Goal: Information Seeking & Learning: Learn about a topic

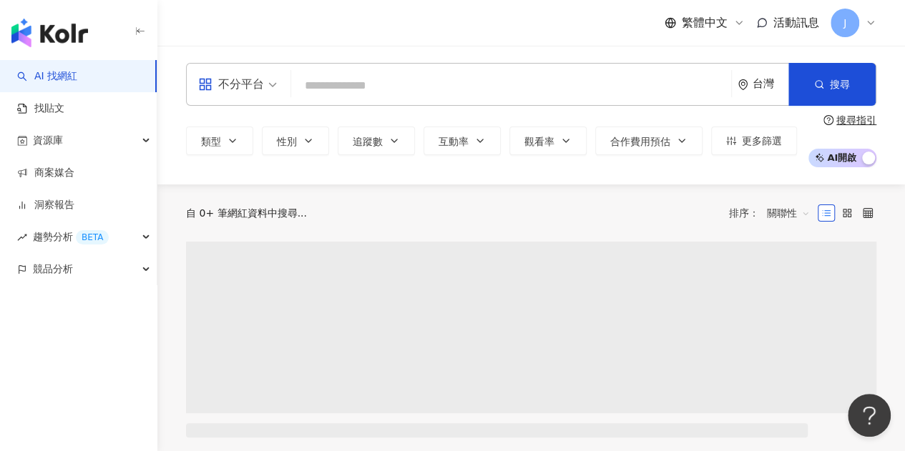
click at [359, 79] on input "search" at bounding box center [511, 85] width 428 height 27
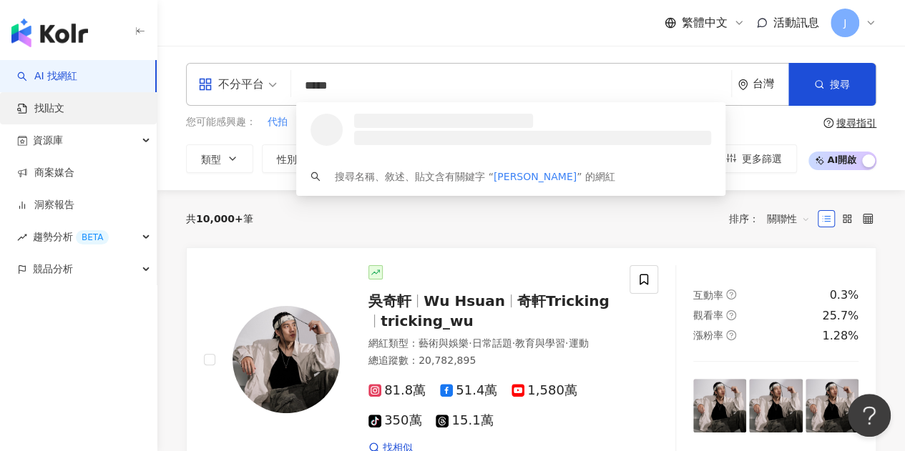
type input "*****"
click at [64, 107] on link "找貼文" at bounding box center [40, 109] width 47 height 14
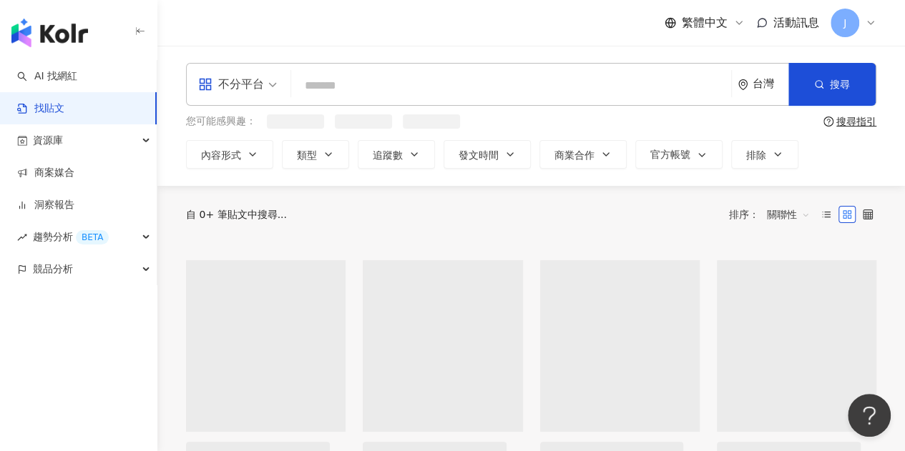
click at [341, 91] on input "search" at bounding box center [511, 85] width 428 height 31
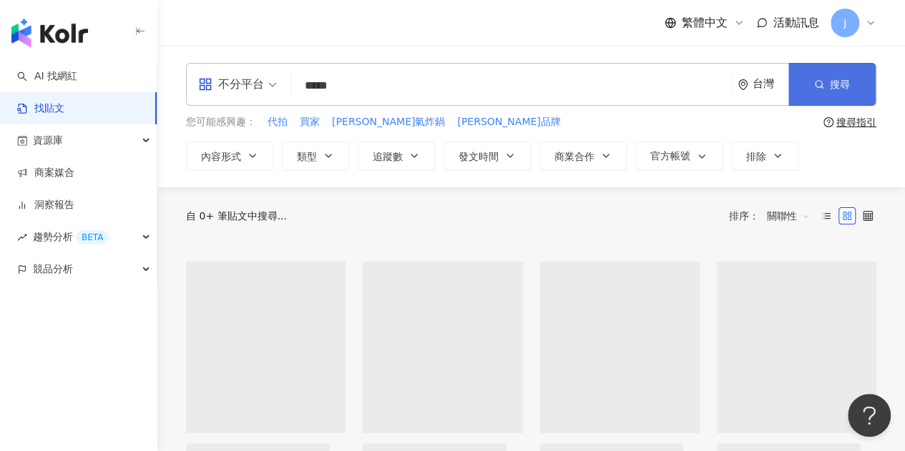
type input "*****"
click at [824, 96] on button "搜尋" at bounding box center [831, 84] width 87 height 43
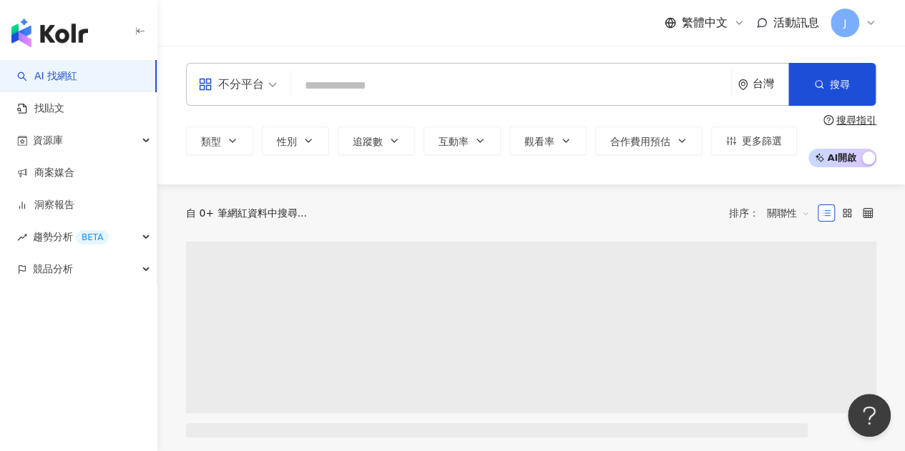
click at [415, 85] on input "search" at bounding box center [511, 85] width 428 height 27
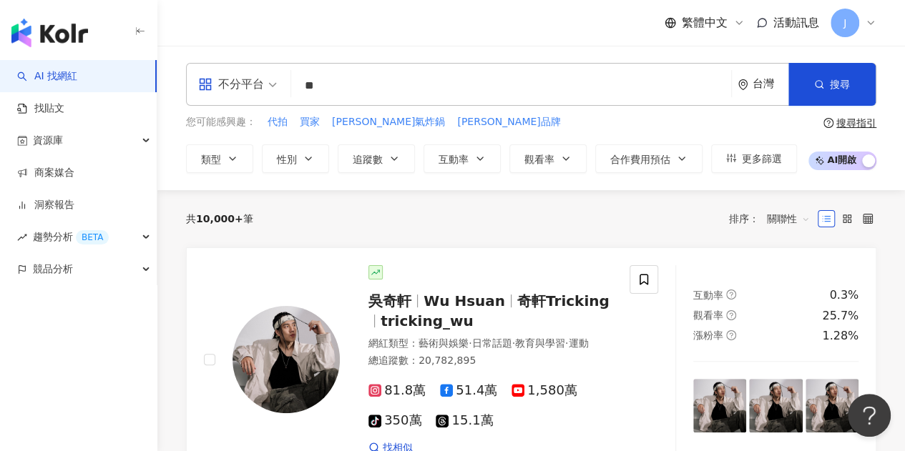
type input "*"
type input "**"
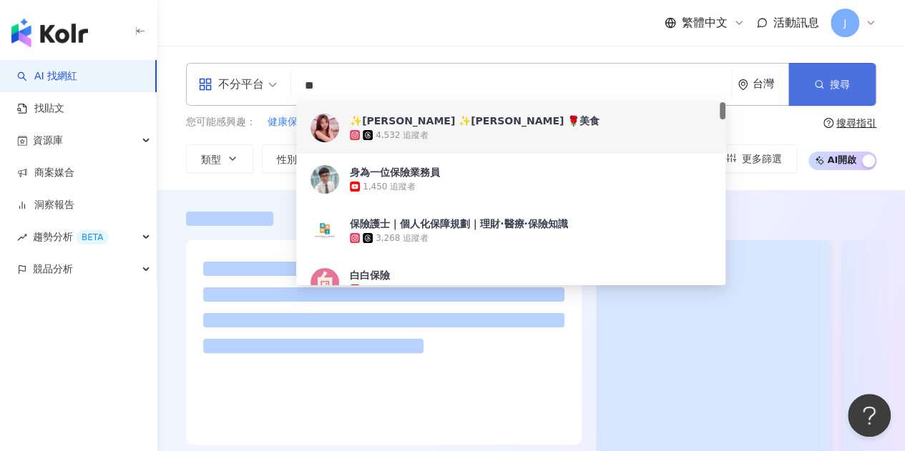
click at [817, 82] on icon "button" at bounding box center [819, 84] width 10 height 10
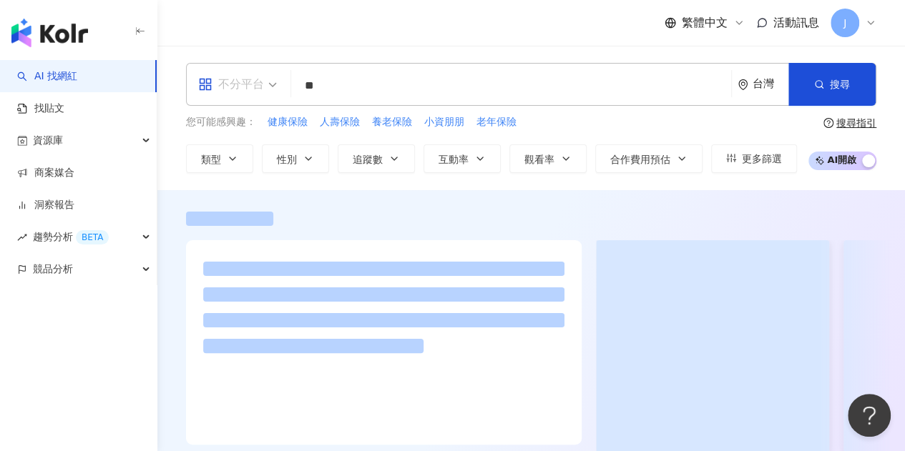
click at [255, 86] on div "不分平台" at bounding box center [231, 84] width 66 height 23
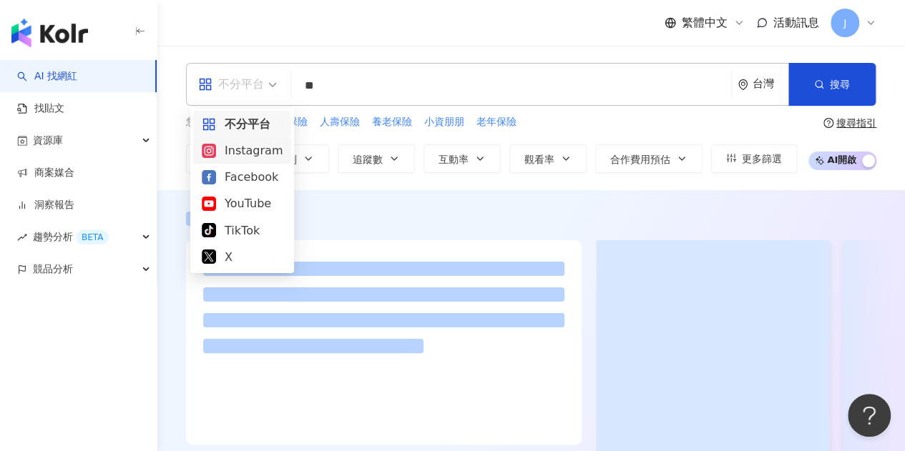
click at [254, 145] on div "Instagram" at bounding box center [242, 151] width 81 height 18
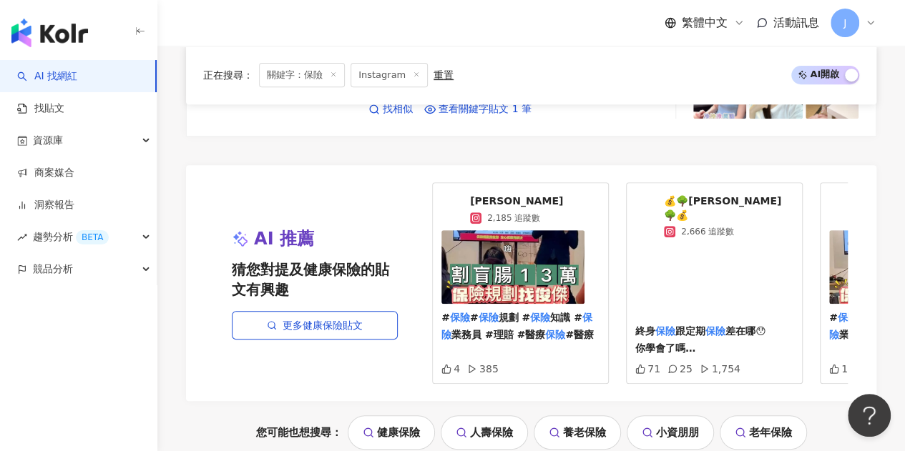
scroll to position [3198, 0]
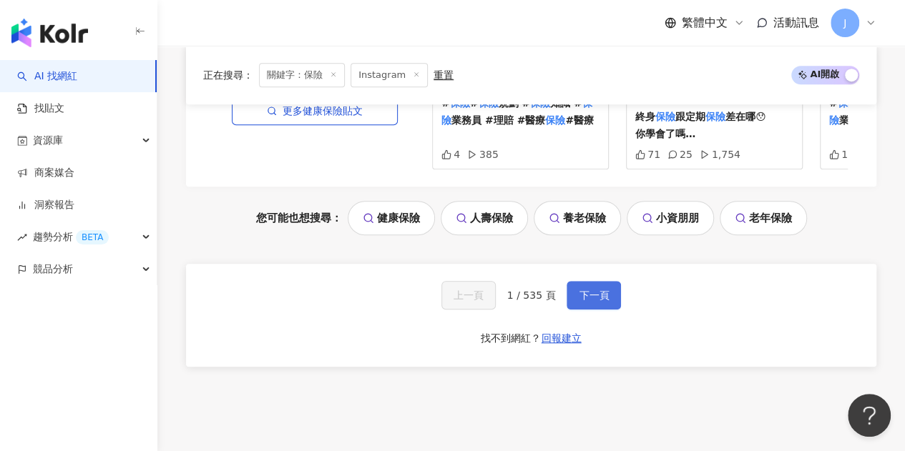
click at [611, 281] on button "下一頁" at bounding box center [593, 295] width 54 height 29
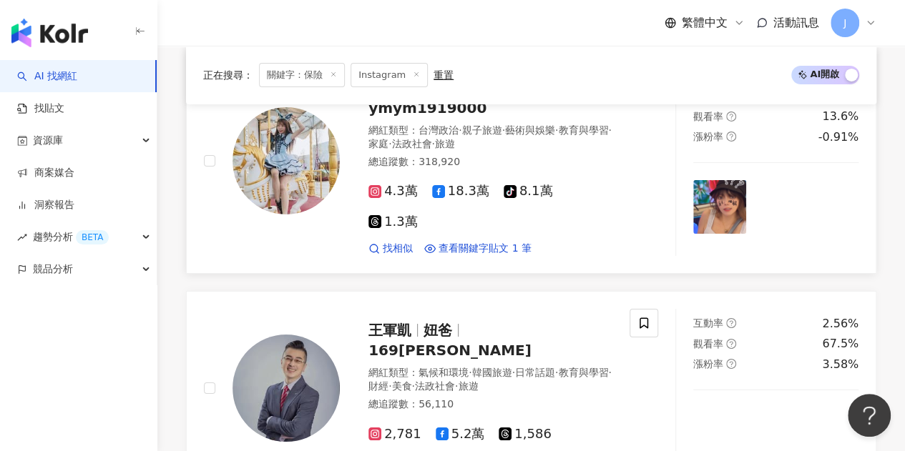
scroll to position [2789, 0]
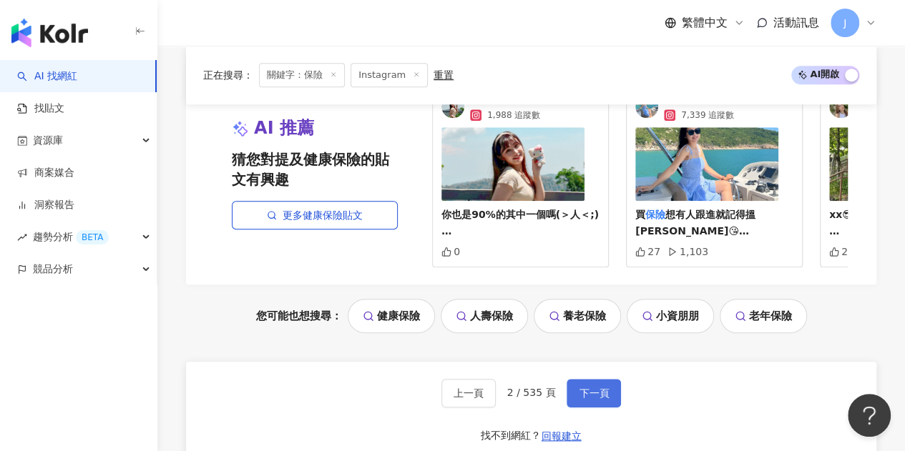
click at [579, 388] on span "下一頁" at bounding box center [594, 393] width 30 height 11
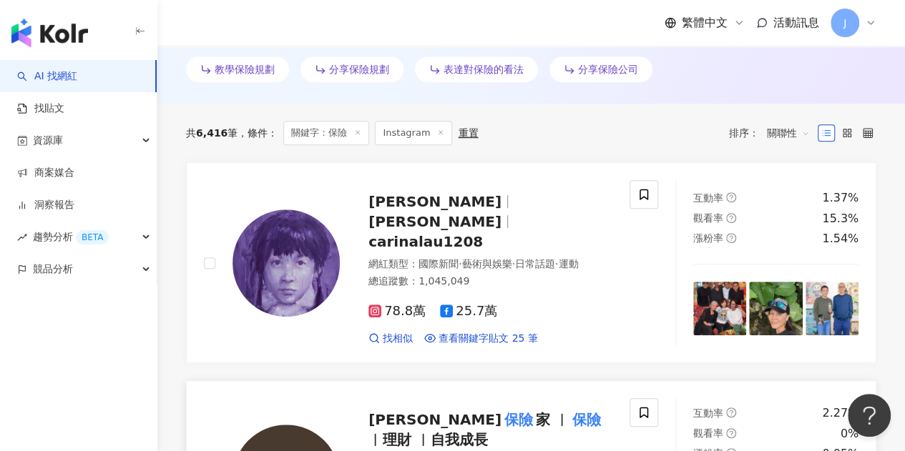
scroll to position [572, 0]
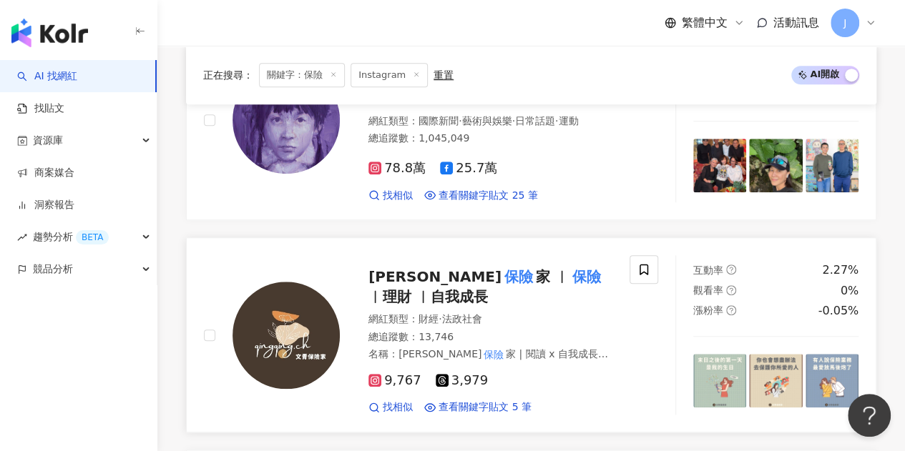
click at [488, 288] on span "︳理財 ︳自我成長" at bounding box center [427, 296] width 119 height 17
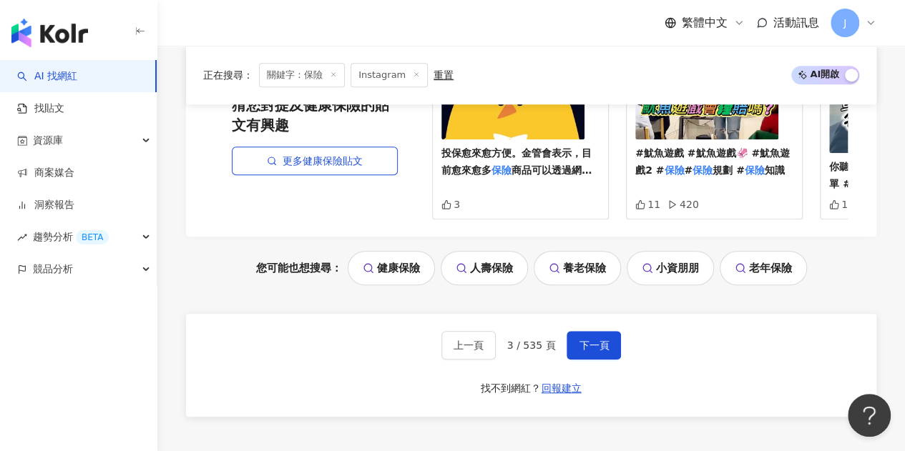
scroll to position [3236, 0]
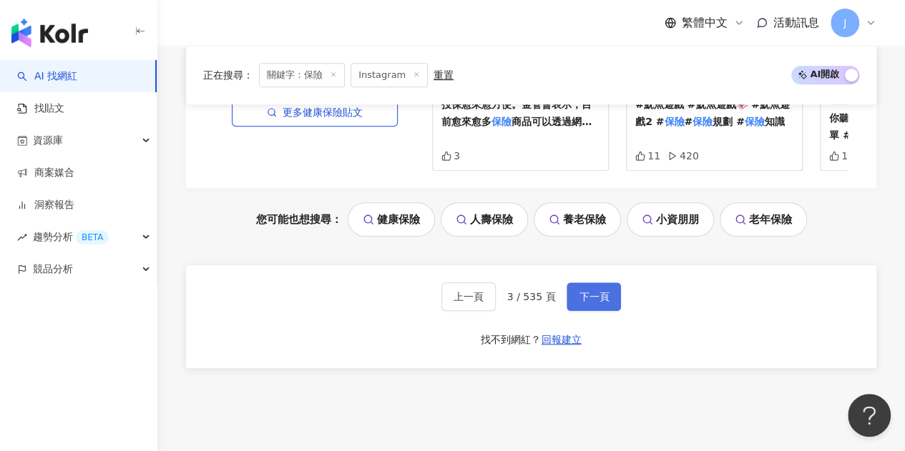
click at [572, 282] on button "下一頁" at bounding box center [593, 296] width 54 height 29
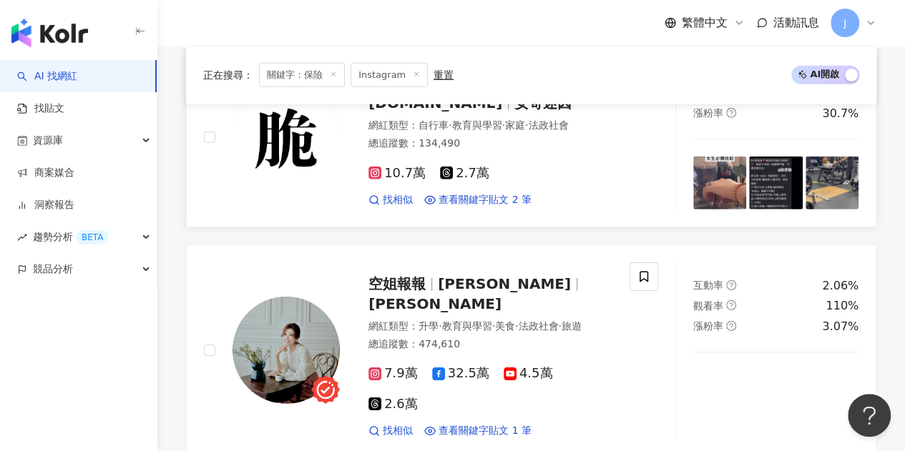
scroll to position [2320, 0]
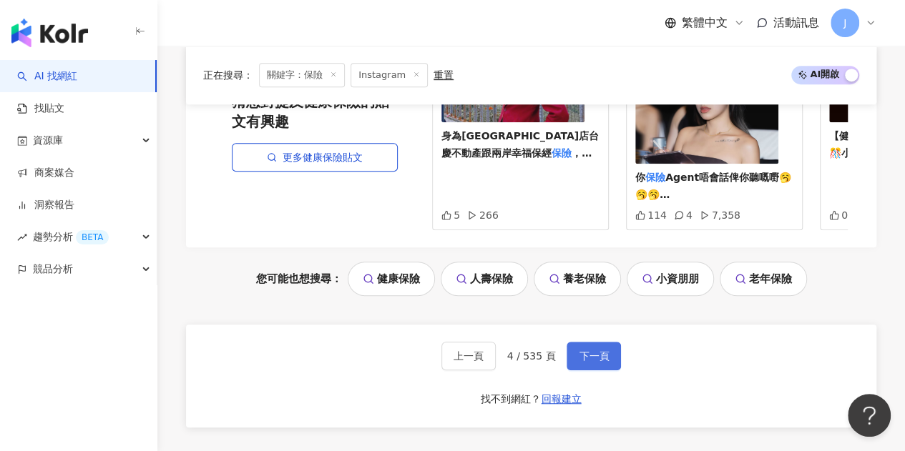
click at [589, 342] on button "下一頁" at bounding box center [593, 356] width 54 height 29
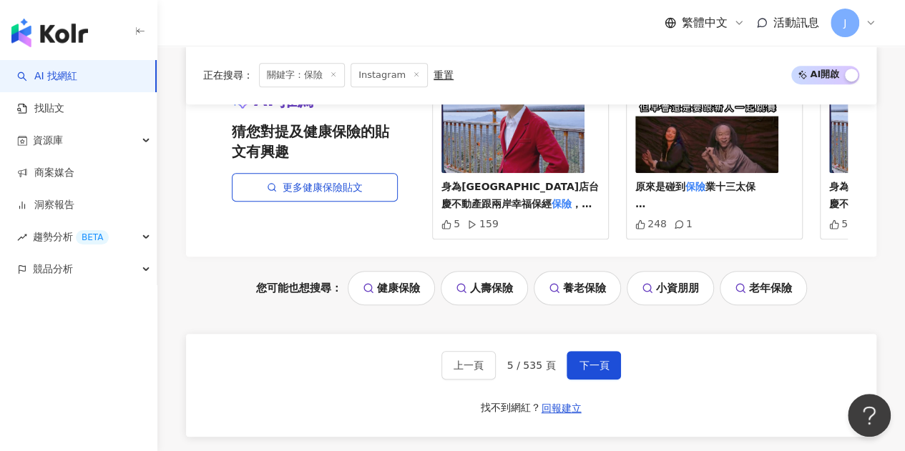
scroll to position [3075, 0]
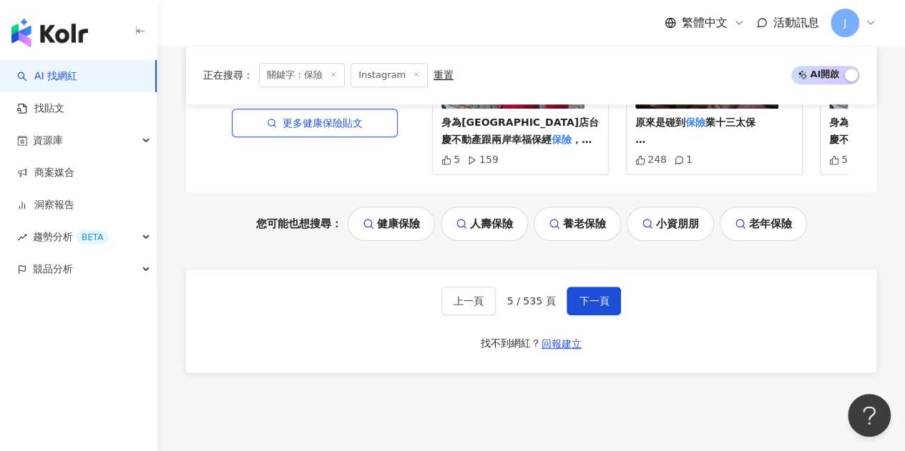
click at [583, 290] on div "上一頁 5 / 535 頁 下一頁 找不到網紅？ 回報建立" at bounding box center [531, 321] width 690 height 103
click at [584, 295] on span "下一頁" at bounding box center [594, 300] width 30 height 11
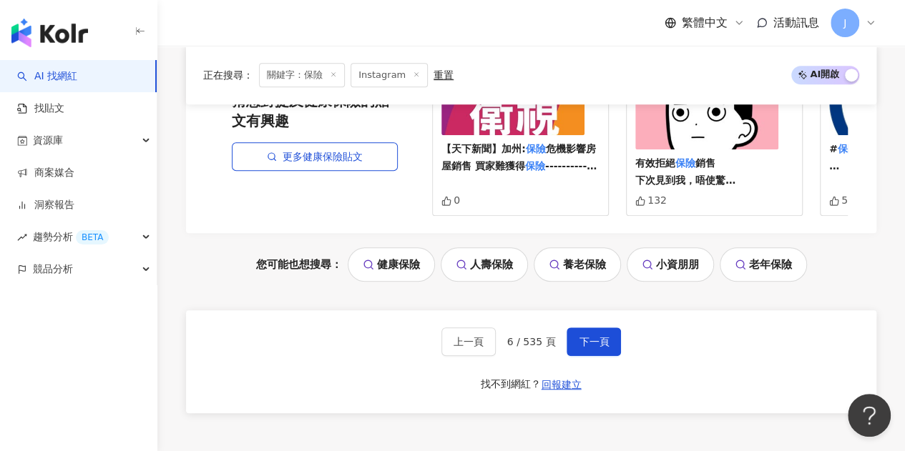
scroll to position [3146, 0]
drag, startPoint x: 581, startPoint y: 270, endPoint x: 575, endPoint y: 275, distance: 8.6
click at [581, 335] on span "下一頁" at bounding box center [594, 340] width 30 height 11
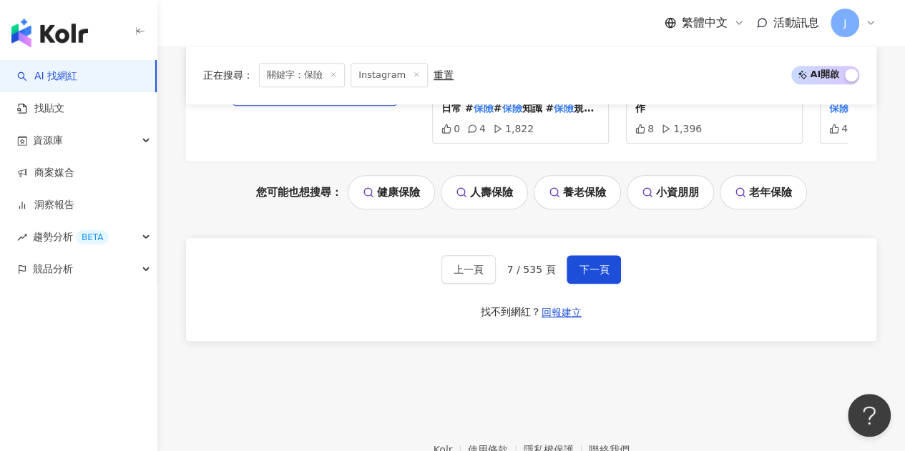
scroll to position [3252, 0]
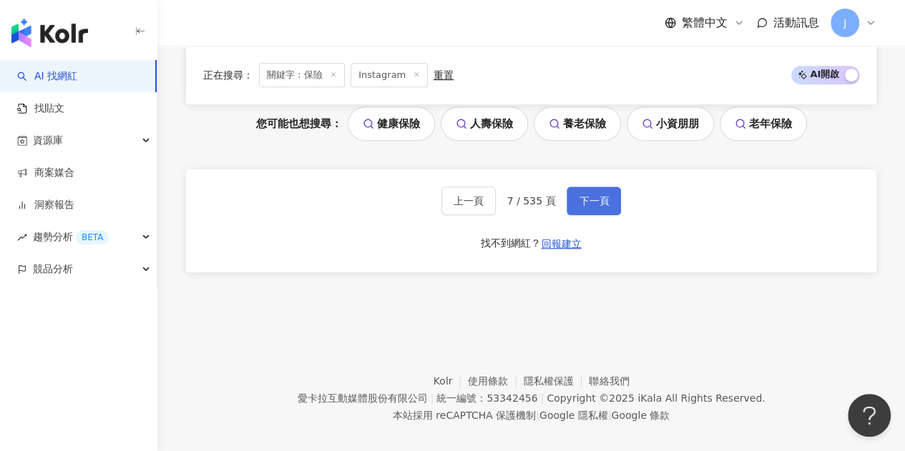
click at [590, 195] on span "下一頁" at bounding box center [594, 200] width 30 height 11
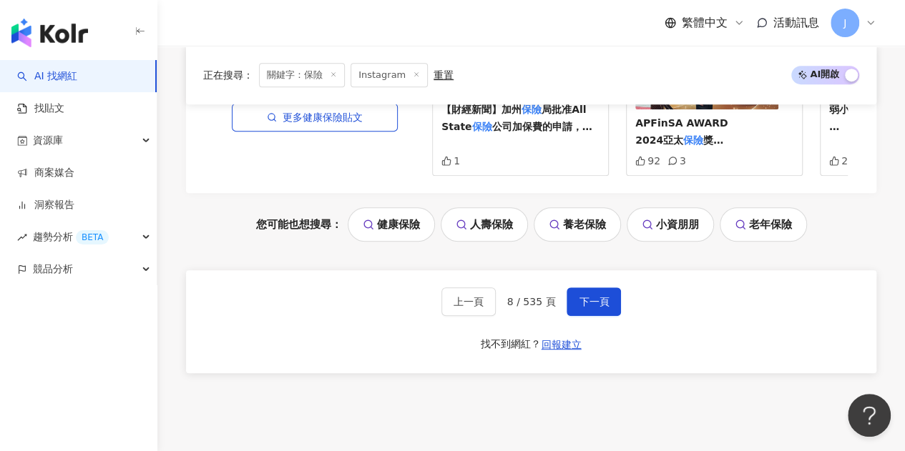
scroll to position [3144, 0]
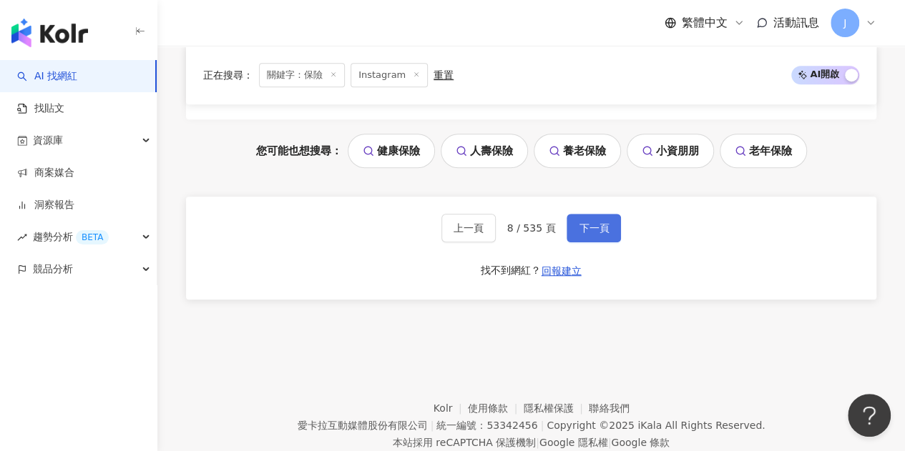
click at [586, 222] on span "下一頁" at bounding box center [594, 227] width 30 height 11
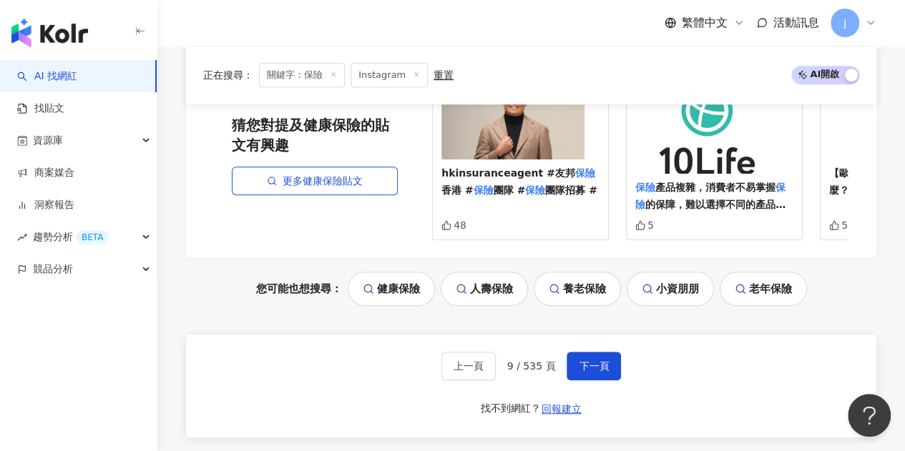
scroll to position [3218, 0]
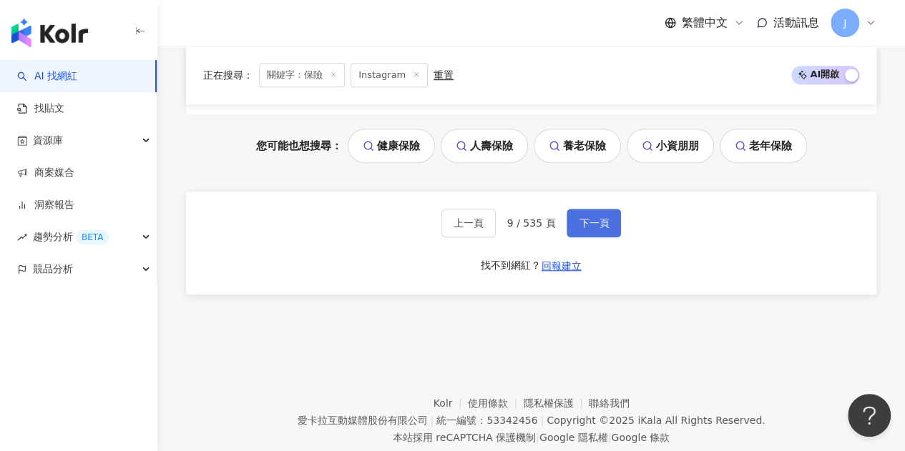
click at [579, 217] on span "下一頁" at bounding box center [594, 222] width 30 height 11
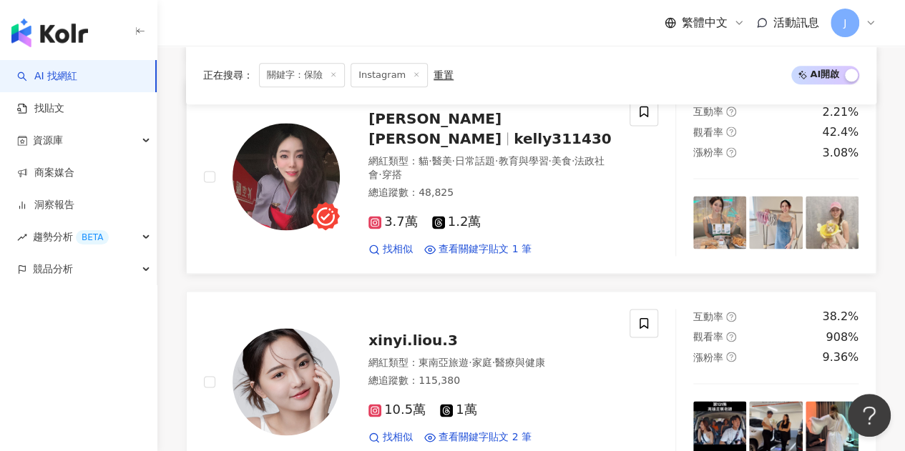
scroll to position [930, 0]
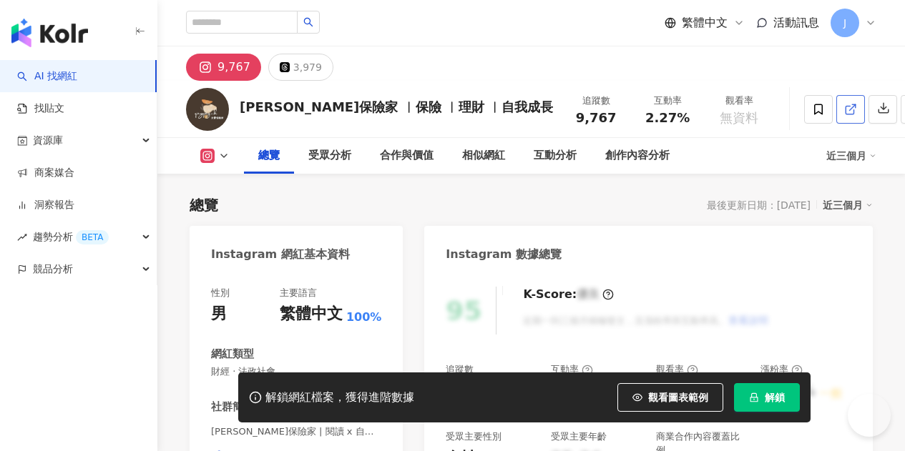
click at [844, 111] on icon at bounding box center [850, 109] width 13 height 13
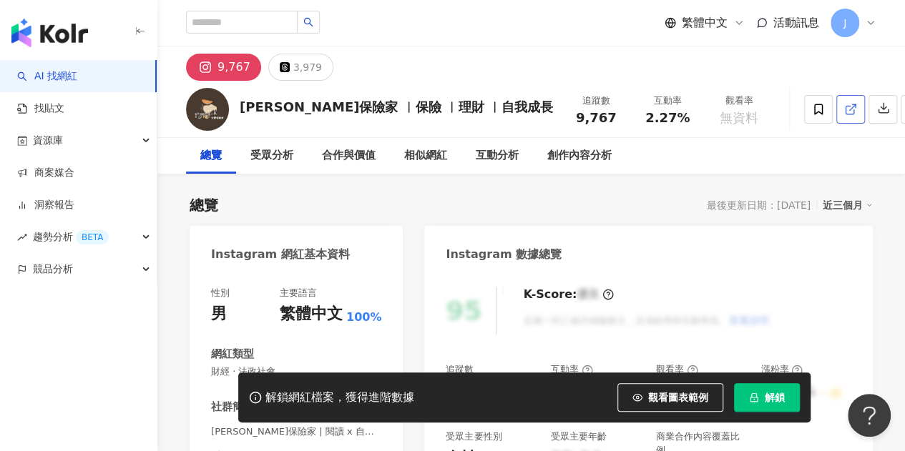
click at [836, 119] on link at bounding box center [850, 109] width 29 height 29
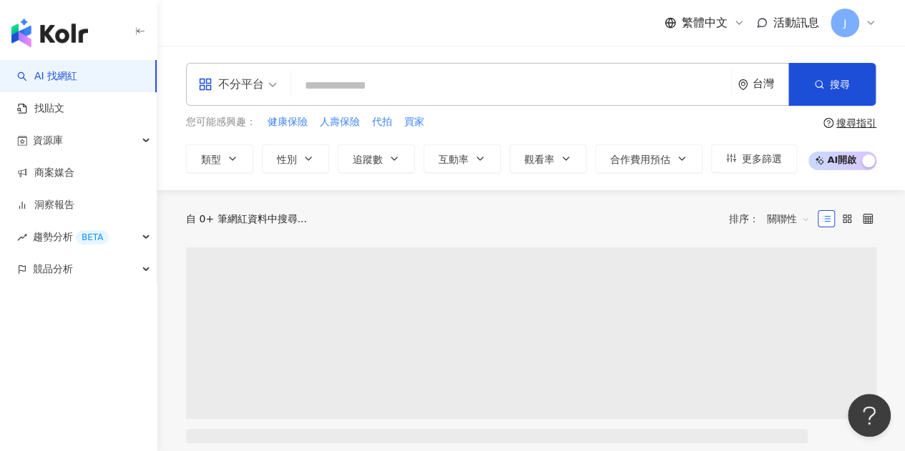
click at [252, 78] on div "不分平台" at bounding box center [231, 84] width 66 height 23
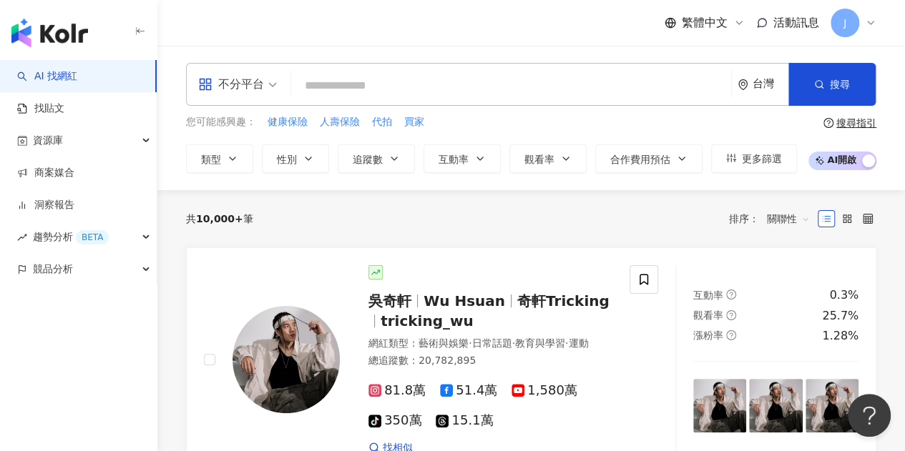
click at [280, 89] on div "不分平台" at bounding box center [237, 84] width 94 height 41
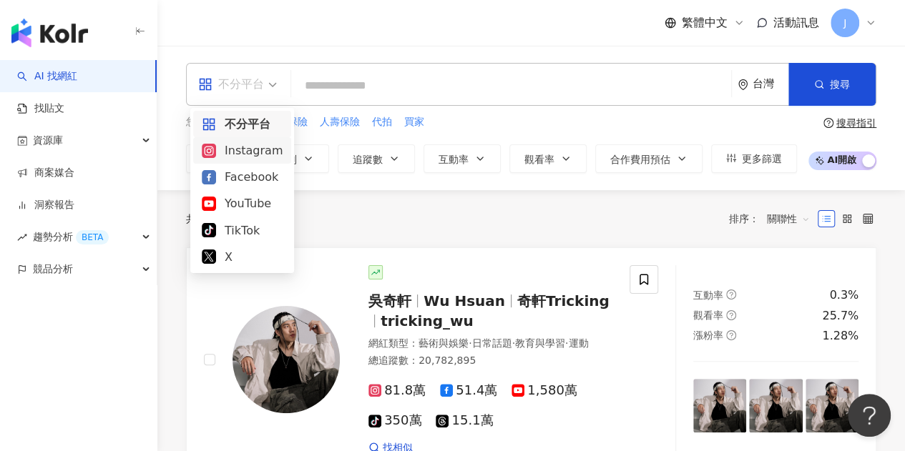
click at [272, 152] on div "Instagram" at bounding box center [242, 151] width 81 height 18
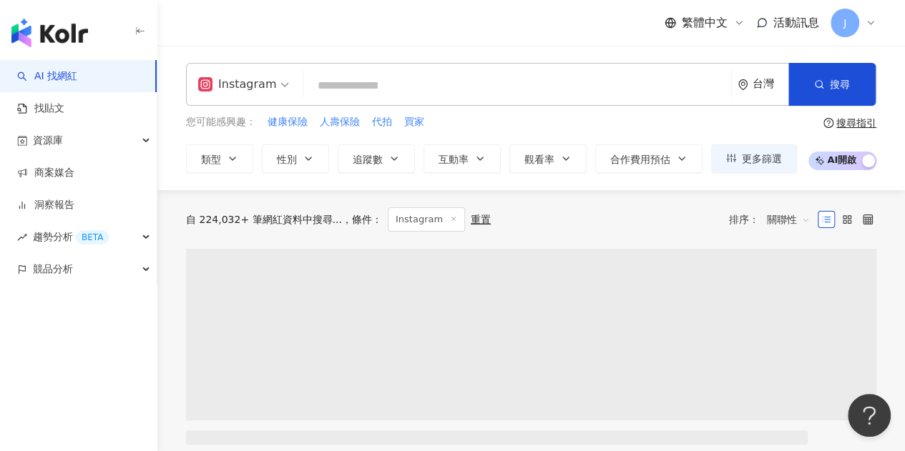
drag, startPoint x: 401, startPoint y: 160, endPoint x: 401, endPoint y: 174, distance: 13.6
click at [401, 159] on button "追蹤數" at bounding box center [376, 158] width 77 height 29
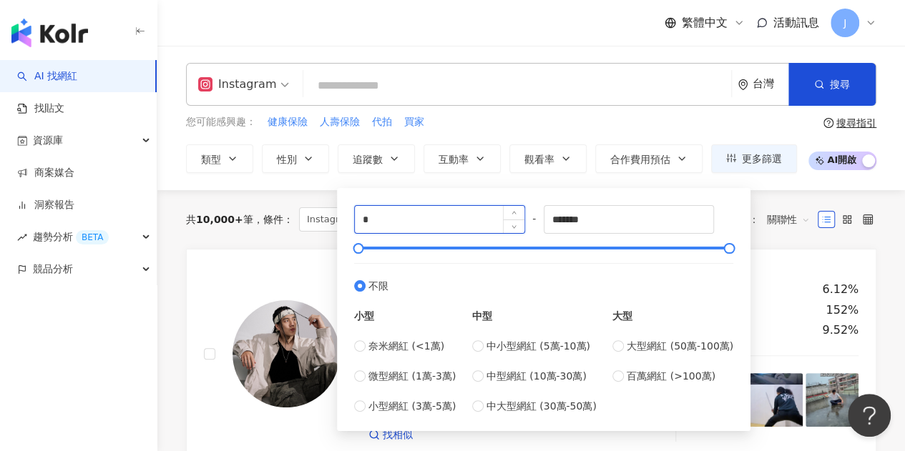
click at [409, 210] on input "*" at bounding box center [439, 219] width 169 height 27
type input "******"
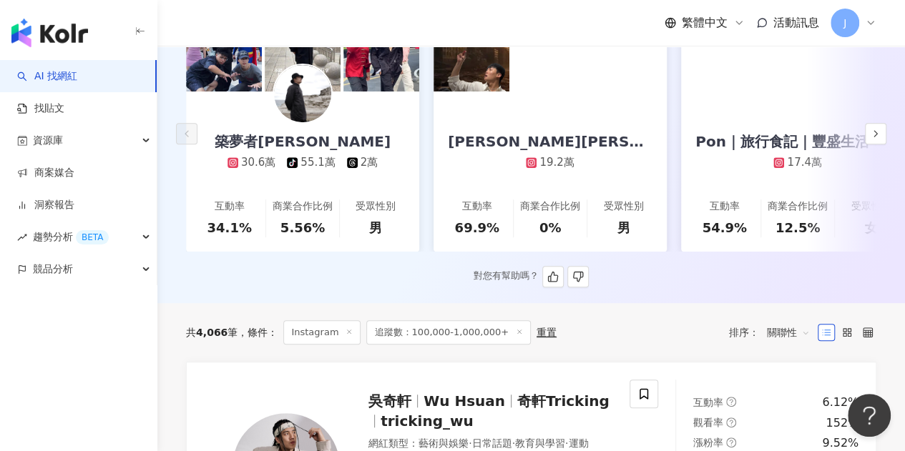
scroll to position [215, 0]
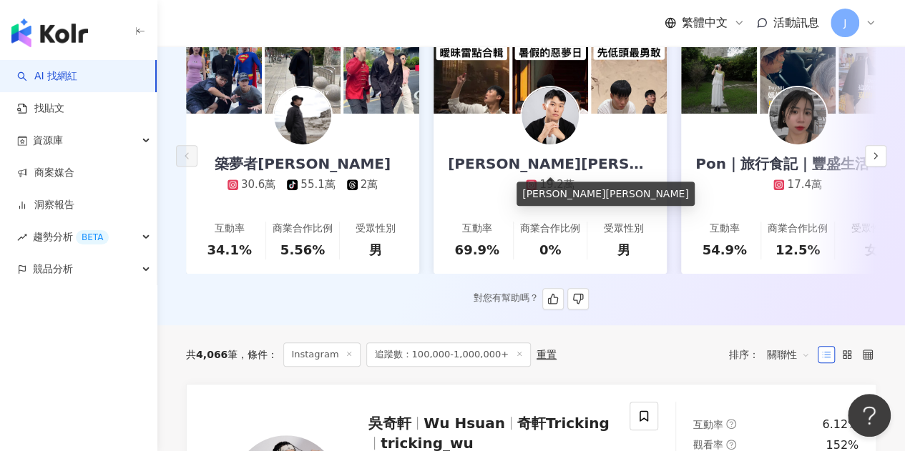
click at [555, 158] on div "王惟漢Kevin" at bounding box center [549, 164] width 233 height 20
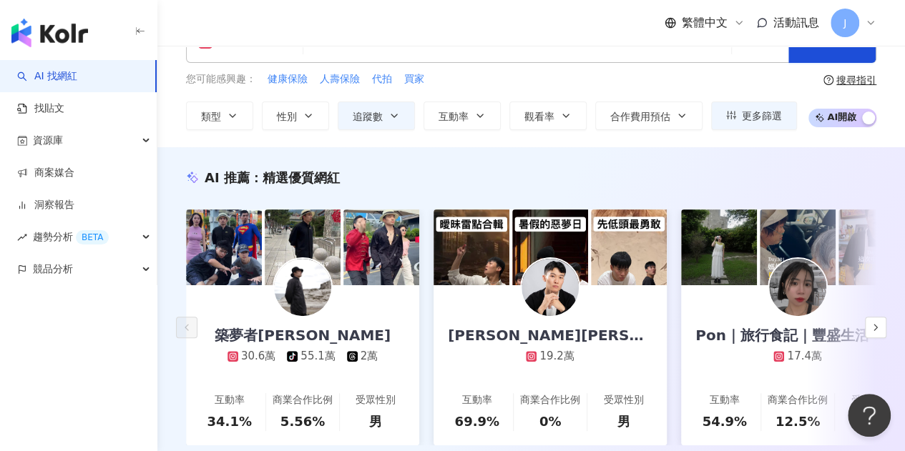
scroll to position [0, 0]
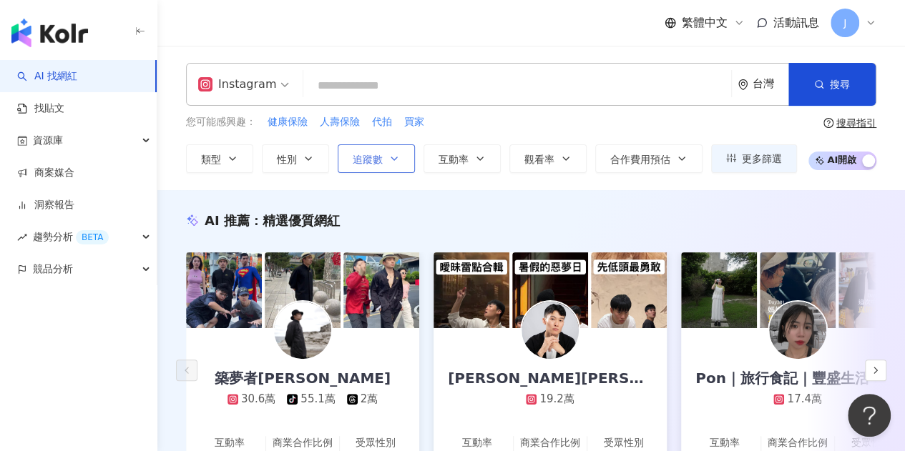
click at [405, 154] on button "追蹤數" at bounding box center [376, 158] width 77 height 29
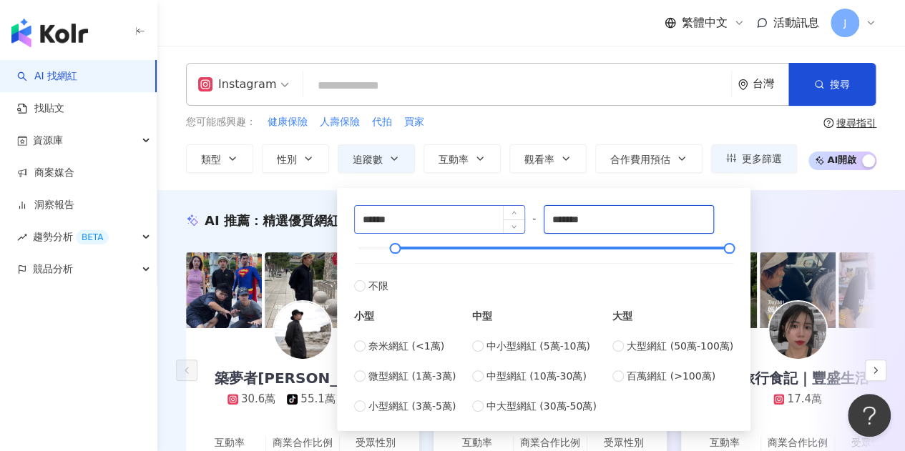
drag, startPoint x: 627, startPoint y: 225, endPoint x: 496, endPoint y: 212, distance: 131.5
click at [496, 212] on div "****** - ******* 不限 小型 奈米網紅 (<1萬) 微型網紅 (1萬-3萬) 小型網紅 (3萬-5萬) 中型 中小型網紅 (5萬-10萬) 中…" at bounding box center [543, 309] width 379 height 209
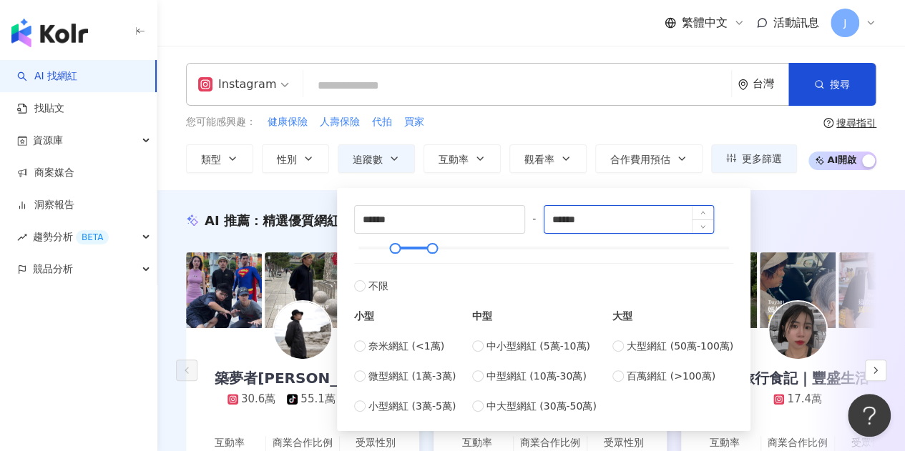
type input "******"
click at [624, 99] on div "Instagram 台灣 搜尋" at bounding box center [531, 84] width 690 height 43
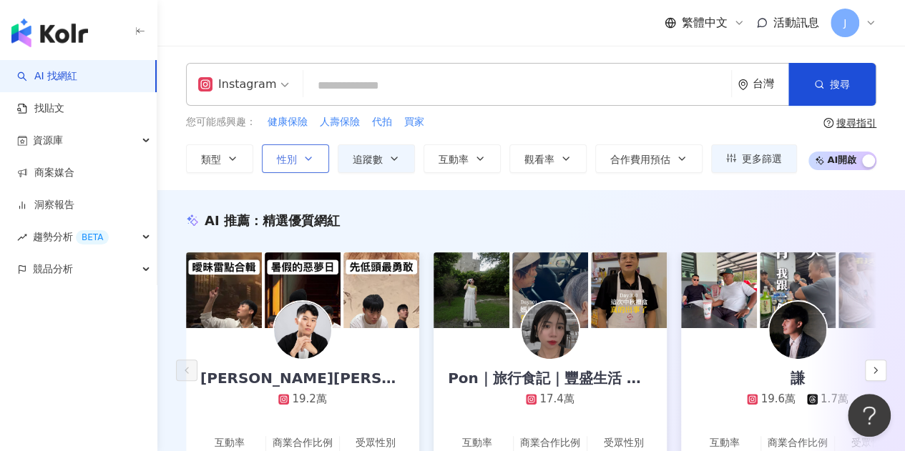
click at [306, 167] on button "性別" at bounding box center [295, 158] width 67 height 29
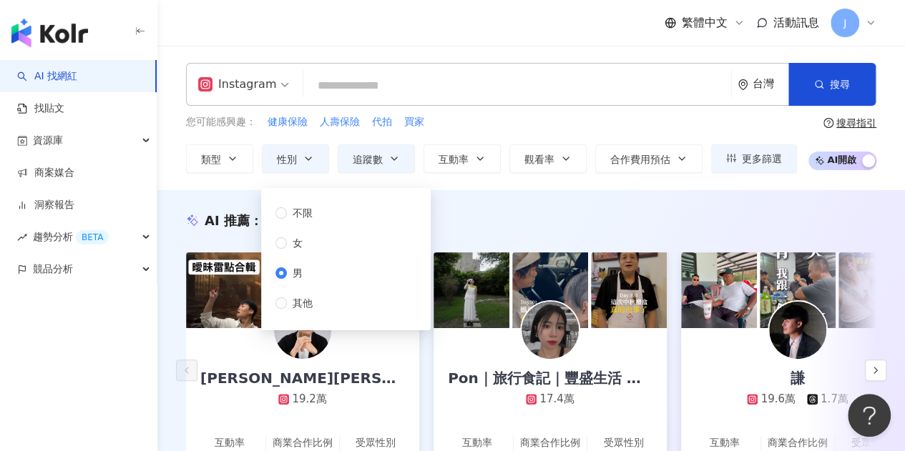
click at [553, 184] on div "Instagram 台灣 搜尋 您可能感興趣： 健康保險 人壽保險 代拍 買家 類型 性別 追蹤數 互動率 觀看率 合作費用預估 更多篩選 ****** - …" at bounding box center [530, 118] width 747 height 144
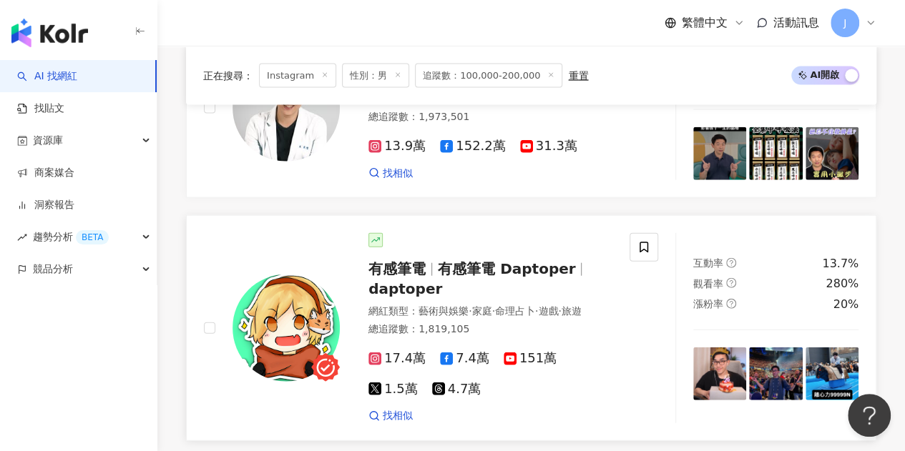
scroll to position [1573, 0]
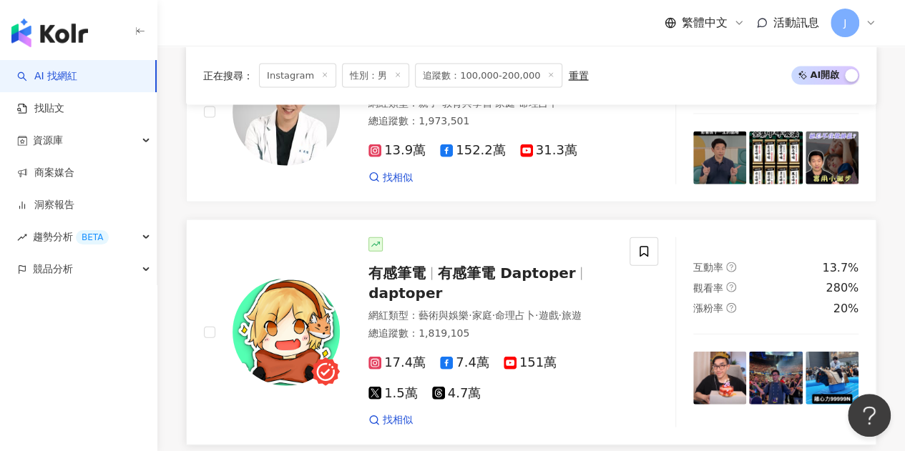
click at [543, 265] on span "有感筆電 Daptoper" at bounding box center [506, 273] width 137 height 17
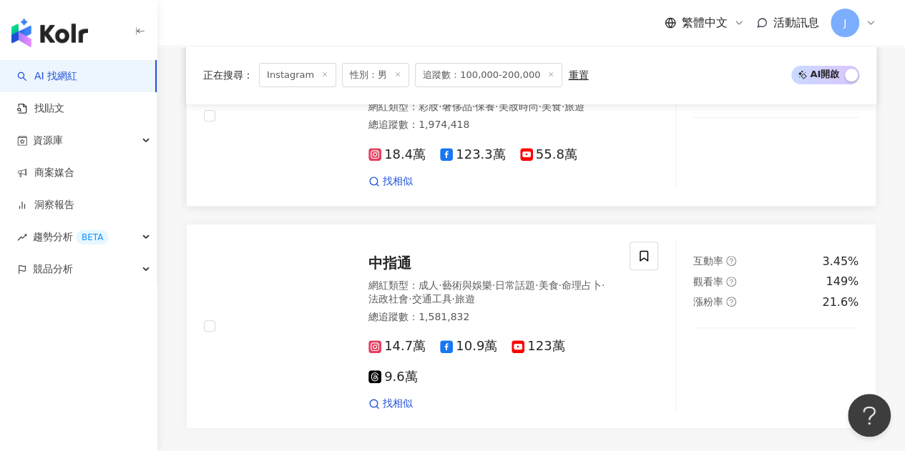
scroll to position [3140, 0]
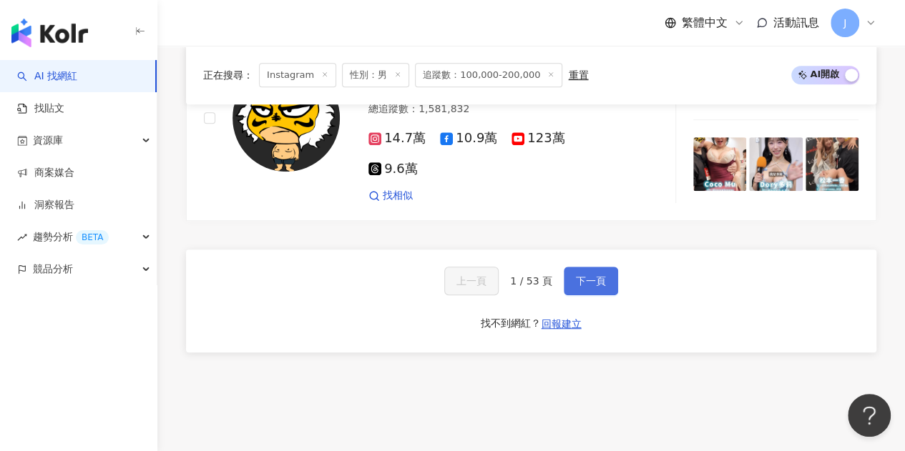
click at [594, 275] on span "下一頁" at bounding box center [591, 280] width 30 height 11
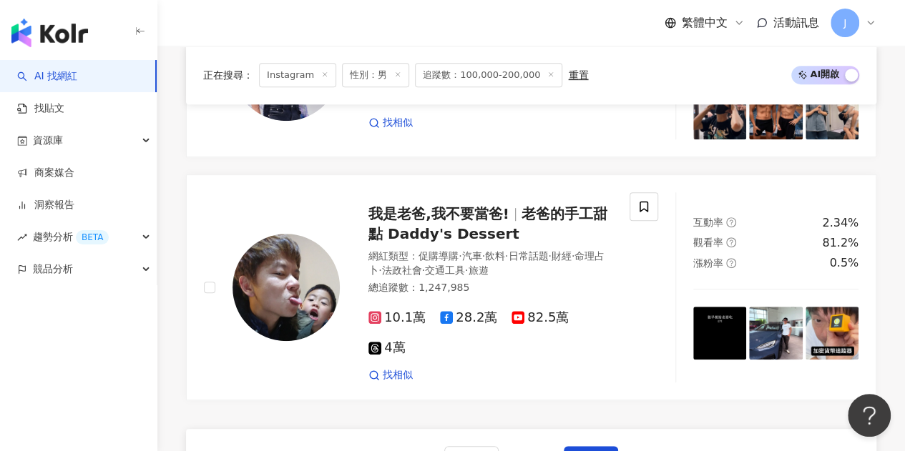
scroll to position [3217, 0]
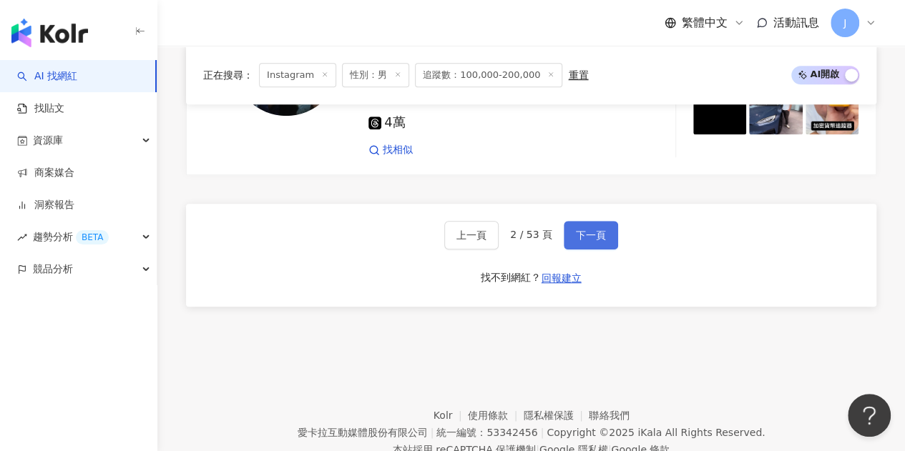
click at [602, 230] on span "下一頁" at bounding box center [591, 235] width 30 height 11
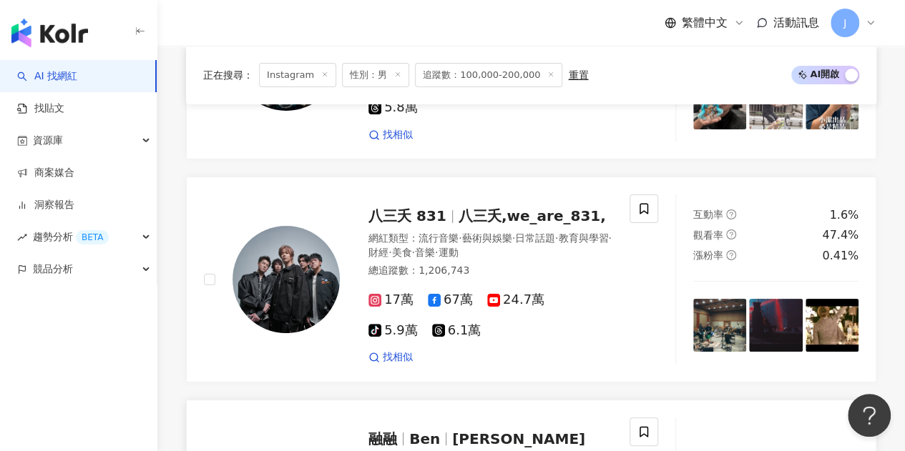
scroll to position [2916, 0]
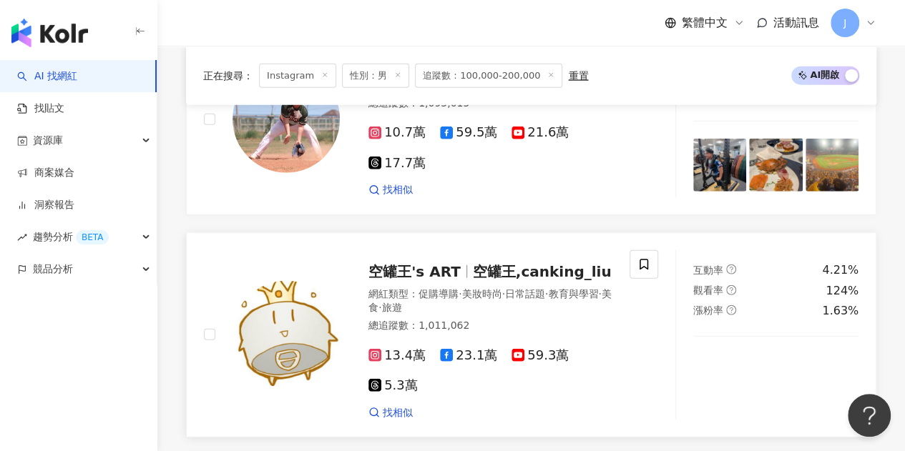
scroll to position [1759, 0]
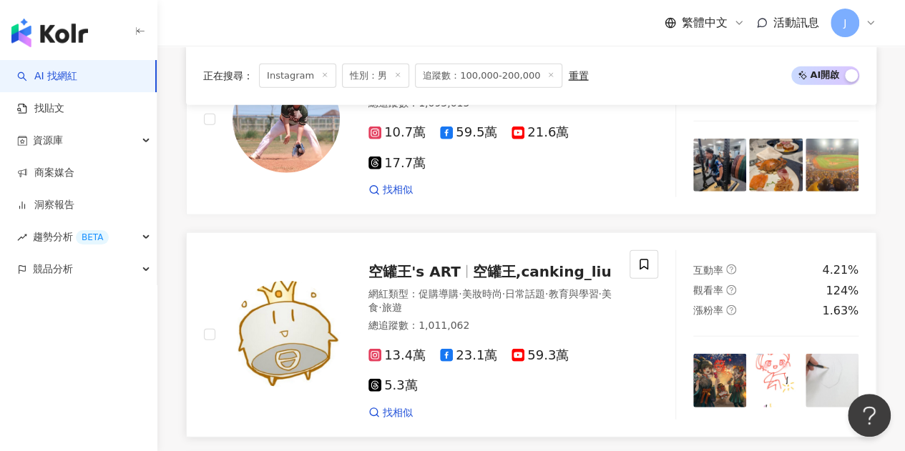
click at [552, 263] on span "空罐王,canking_liu" at bounding box center [542, 271] width 139 height 17
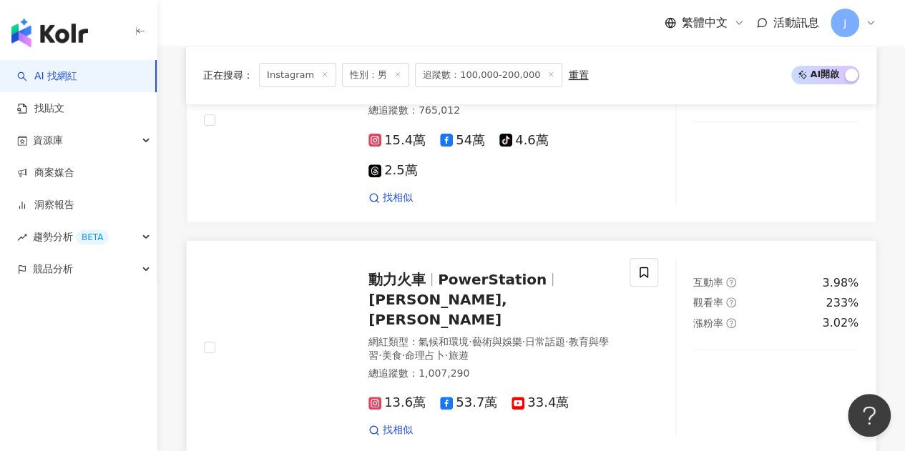
scroll to position [3046, 0]
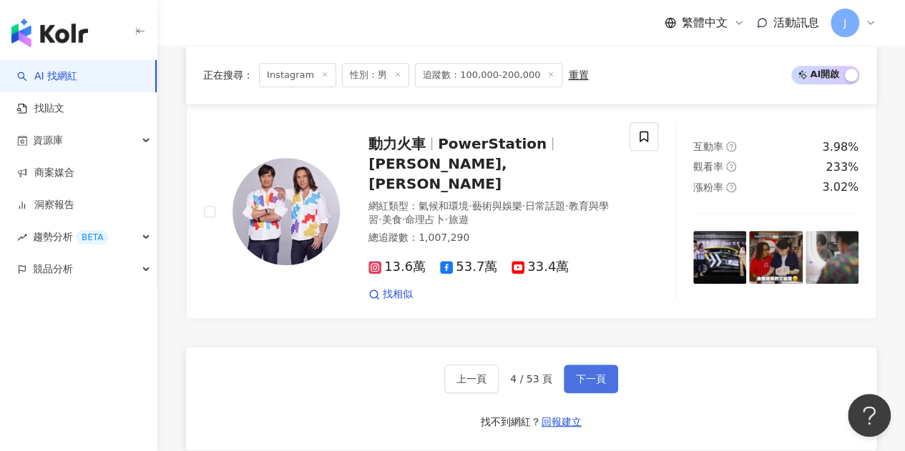
click at [604, 365] on button "下一頁" at bounding box center [590, 379] width 54 height 29
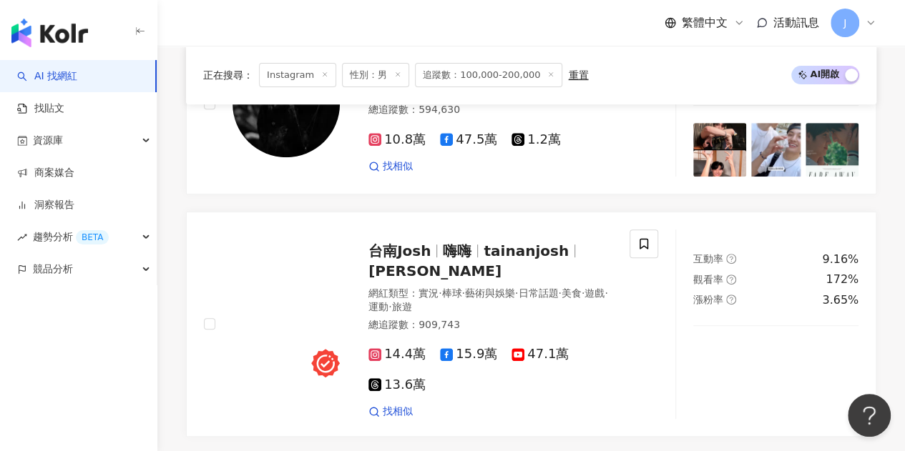
scroll to position [3048, 0]
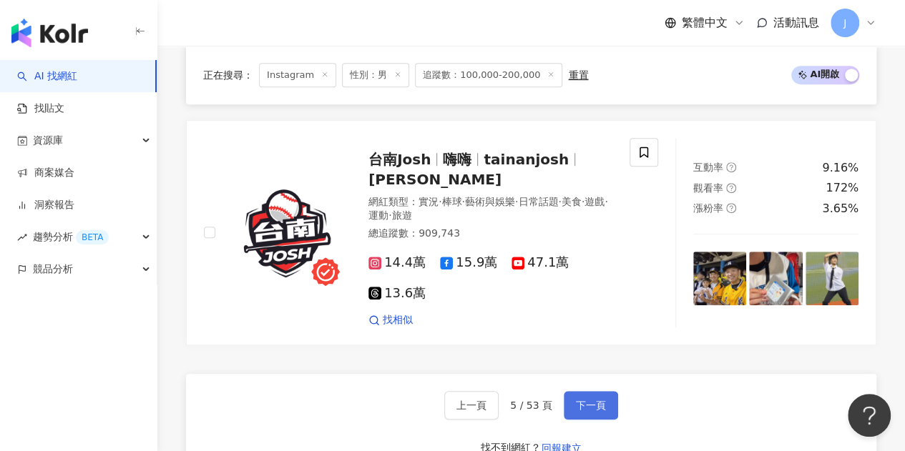
click at [603, 391] on button "下一頁" at bounding box center [590, 405] width 54 height 29
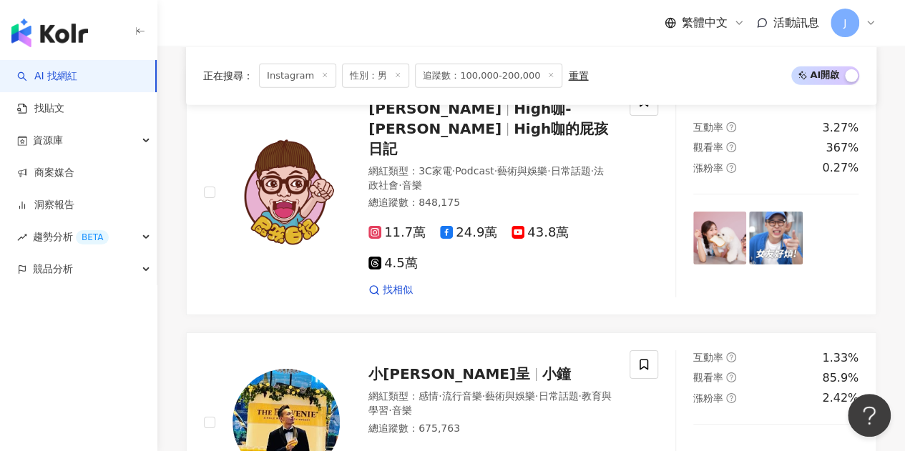
scroll to position [2175, 0]
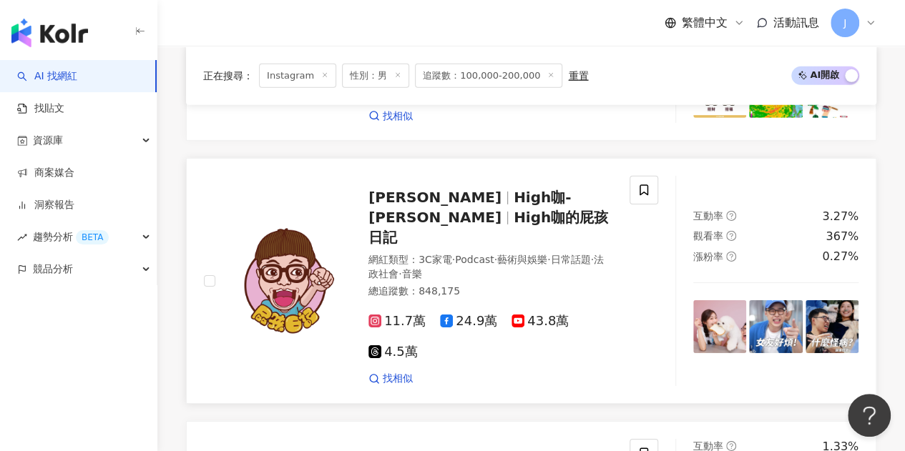
click at [477, 189] on span "High咖-邱志恒" at bounding box center [469, 207] width 202 height 37
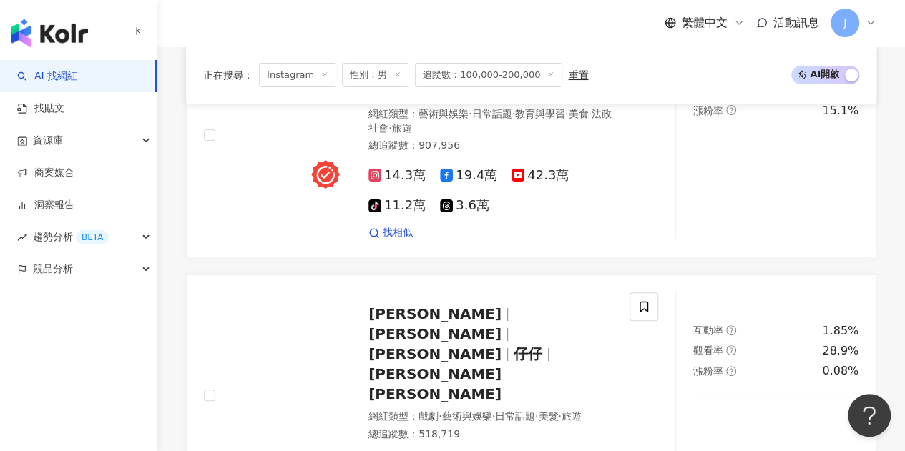
scroll to position [2890, 0]
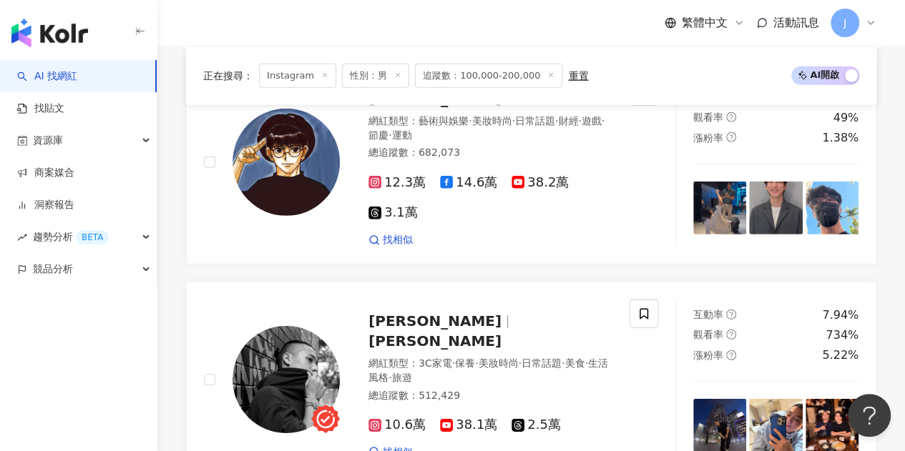
scroll to position [1931, 0]
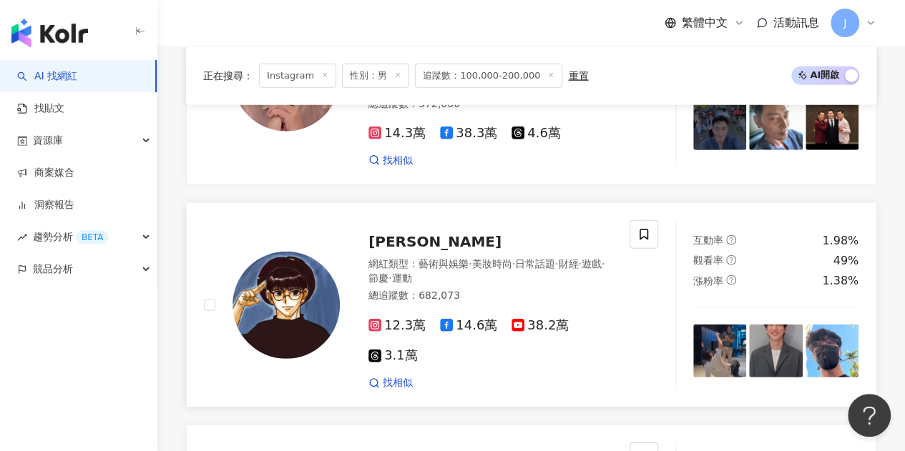
click at [431, 233] on span "孫沁岳 Yorke" at bounding box center [434, 241] width 133 height 17
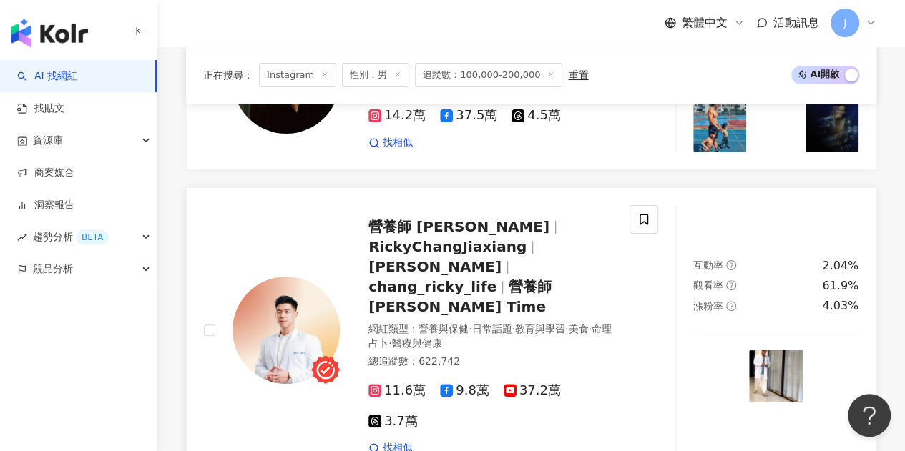
scroll to position [2860, 0]
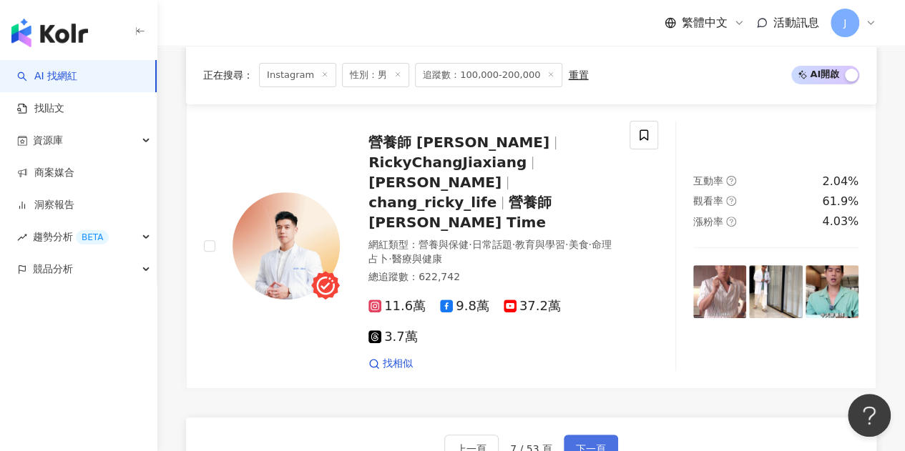
click at [580, 440] on span "下一頁" at bounding box center [591, 448] width 30 height 11
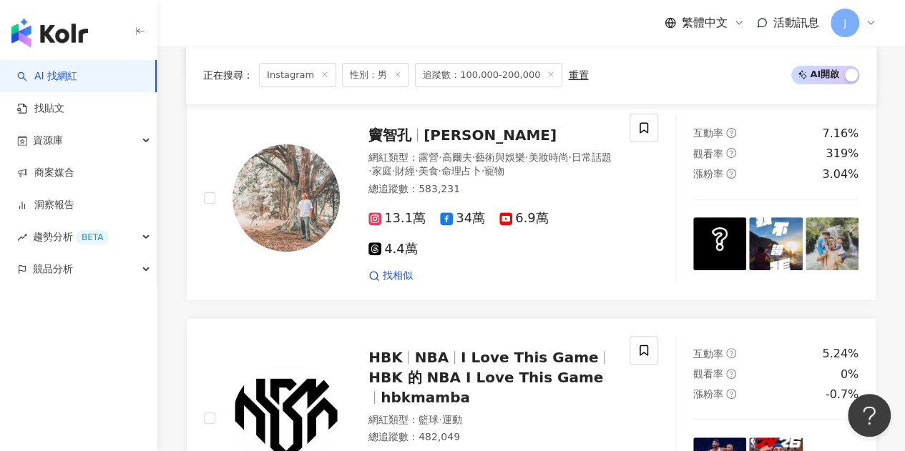
scroll to position [2932, 0]
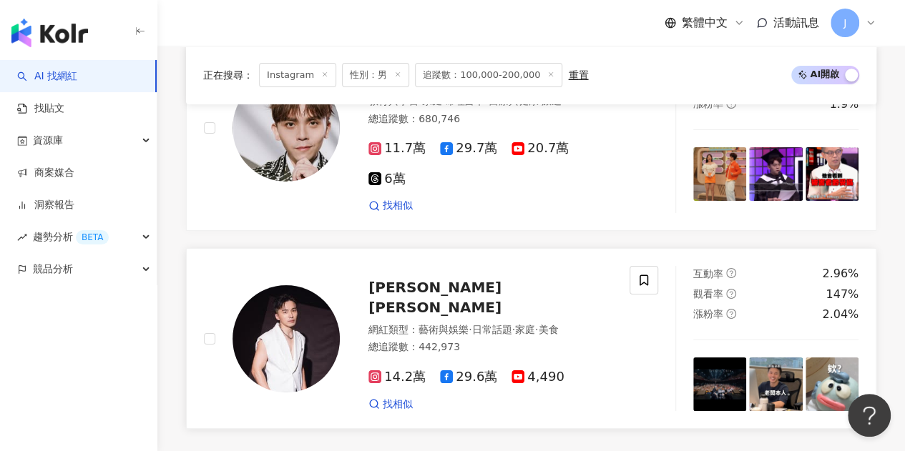
scroll to position [2717, 0]
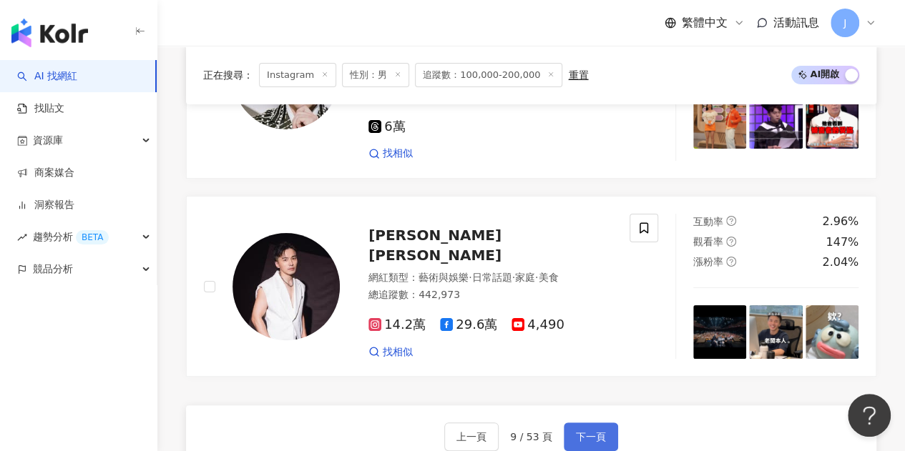
click at [583, 431] on span "下一頁" at bounding box center [591, 436] width 30 height 11
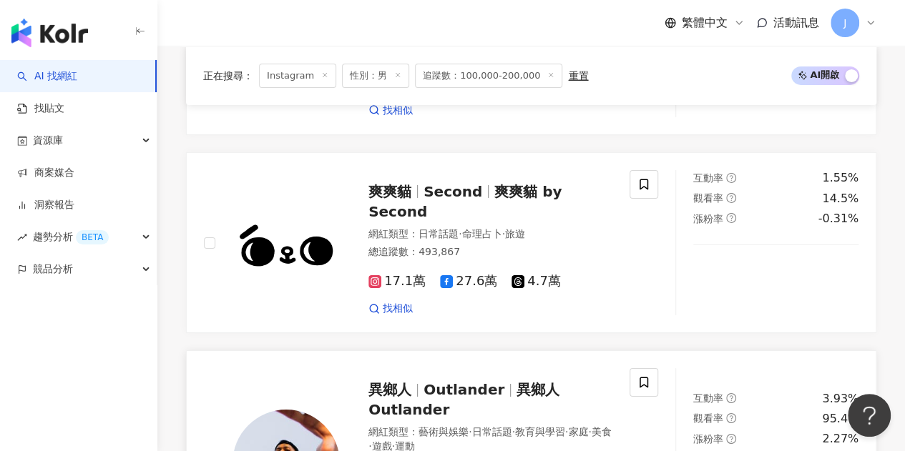
scroll to position [2288, 0]
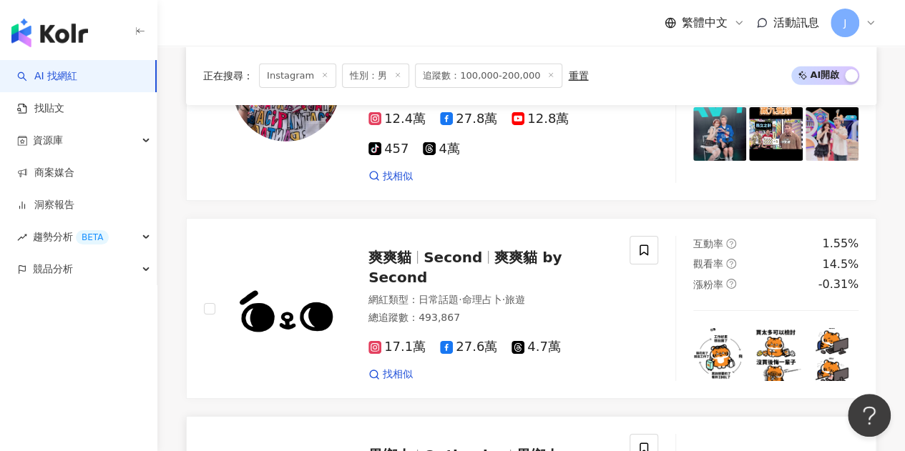
drag, startPoint x: 461, startPoint y: 290, endPoint x: 468, endPoint y: 297, distance: 10.1
click at [461, 440] on span "Outlander" at bounding box center [463, 455] width 81 height 17
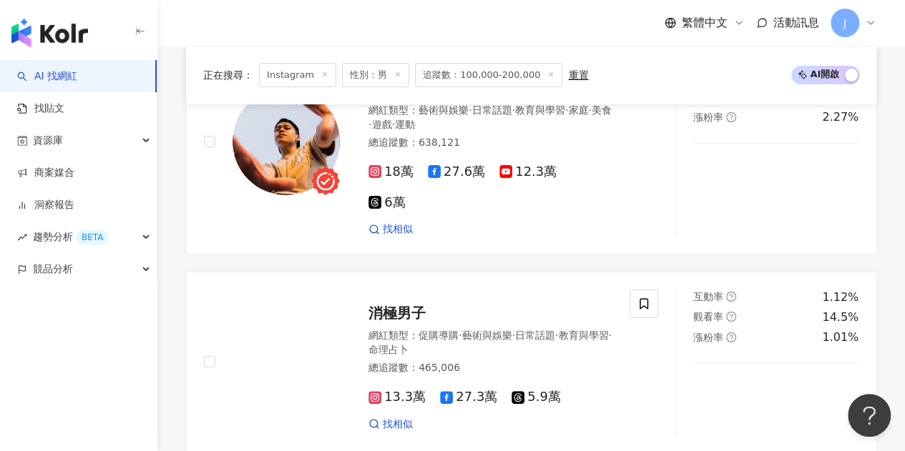
scroll to position [2789, 0]
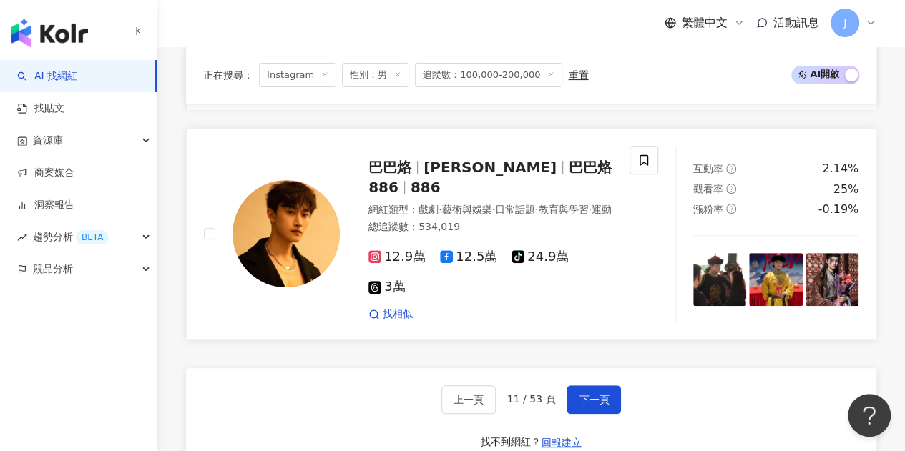
scroll to position [3053, 0]
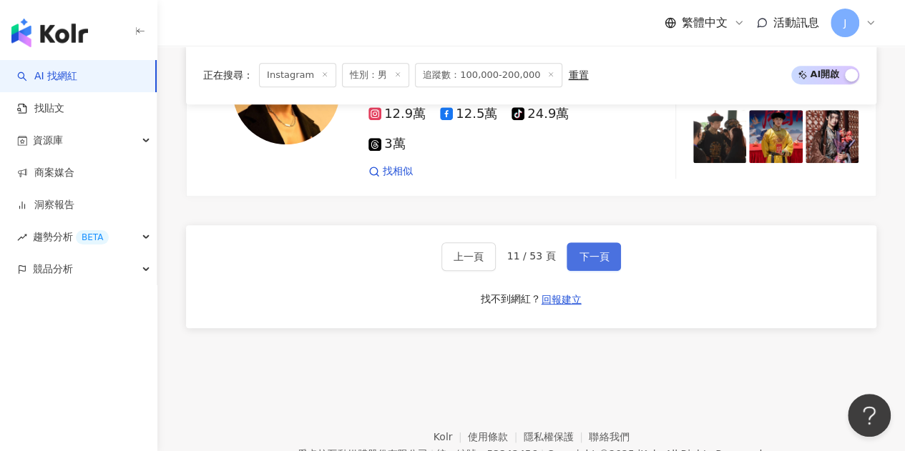
click at [598, 251] on span "下一頁" at bounding box center [594, 256] width 30 height 11
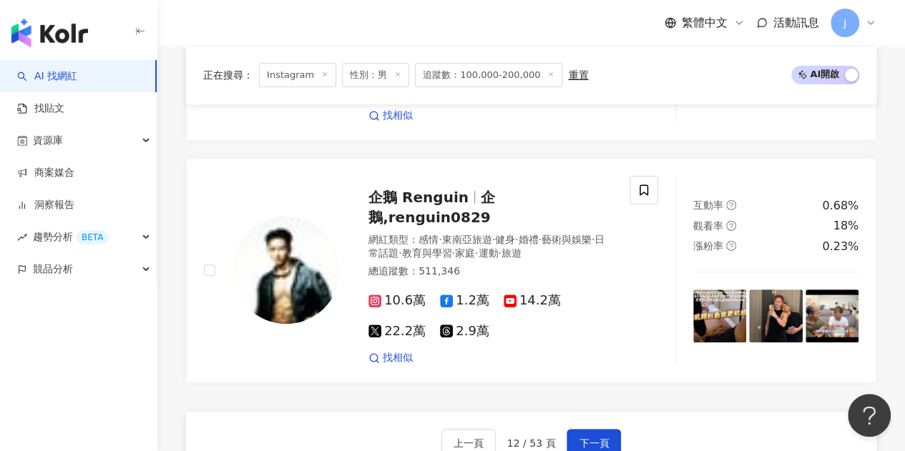
scroll to position [2757, 0]
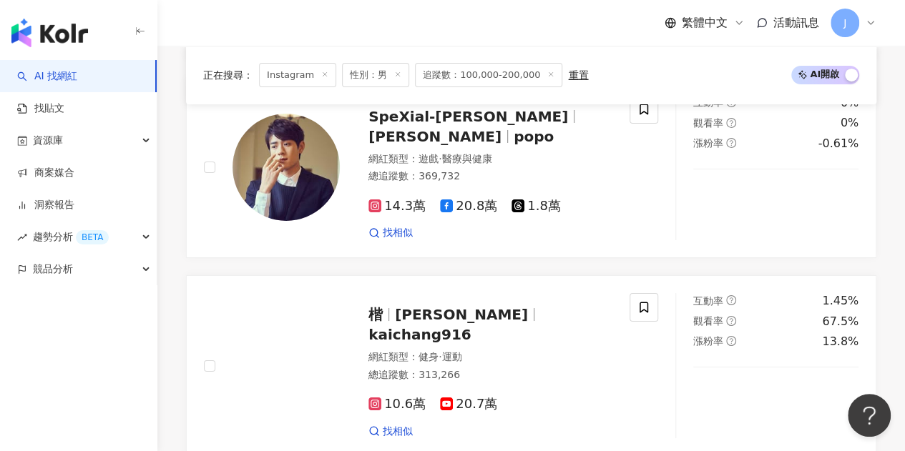
scroll to position [2717, 0]
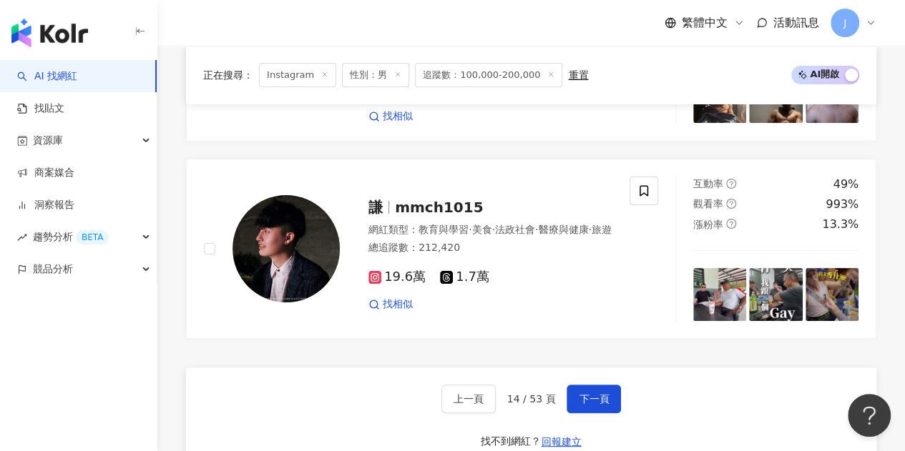
scroll to position [2789, 0]
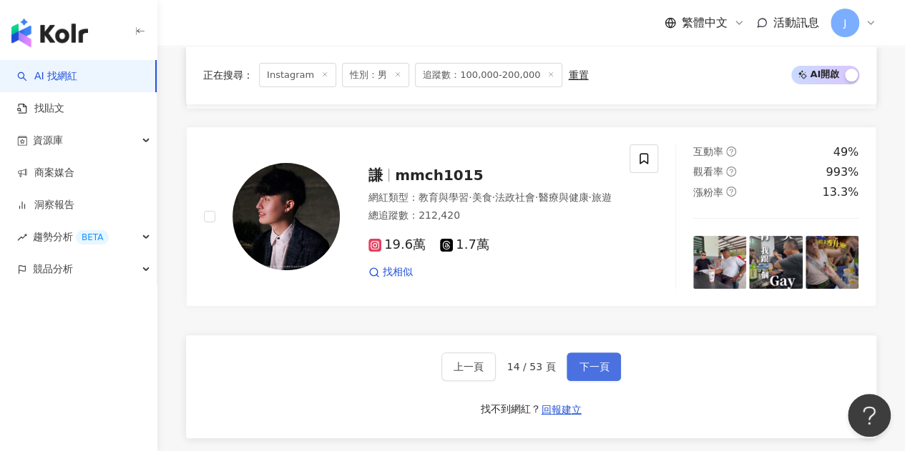
click at [604, 361] on span "下一頁" at bounding box center [594, 366] width 30 height 11
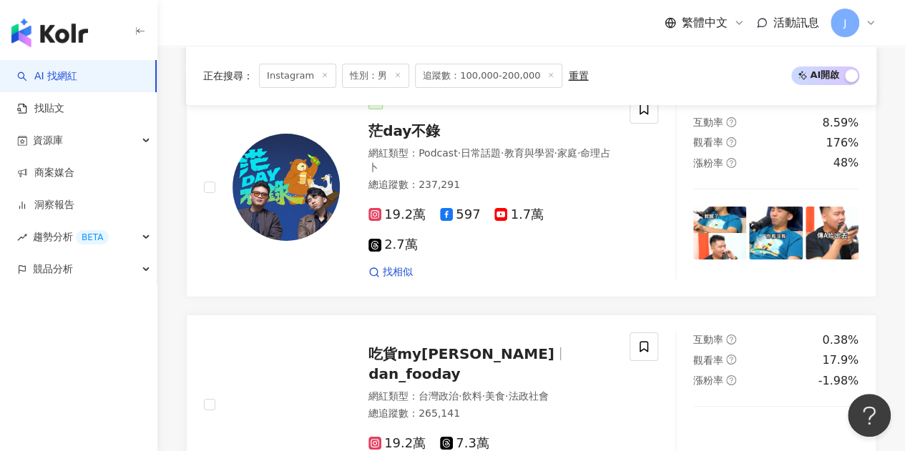
scroll to position [2717, 0]
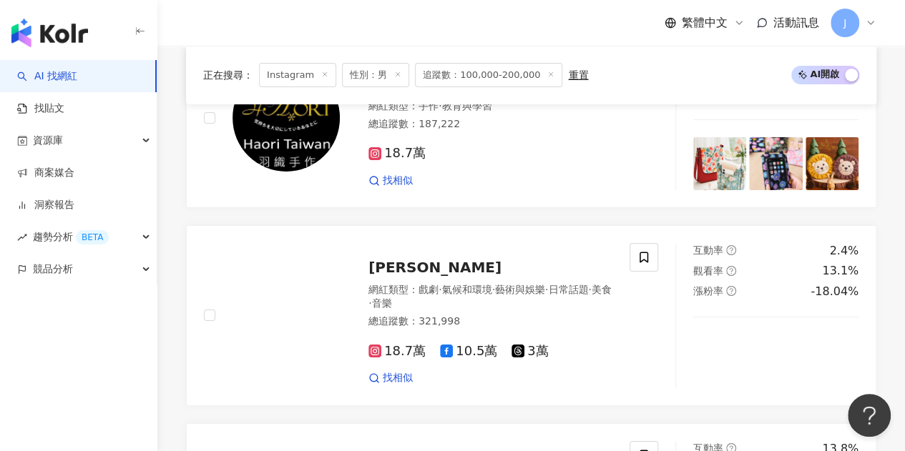
scroll to position [2860, 0]
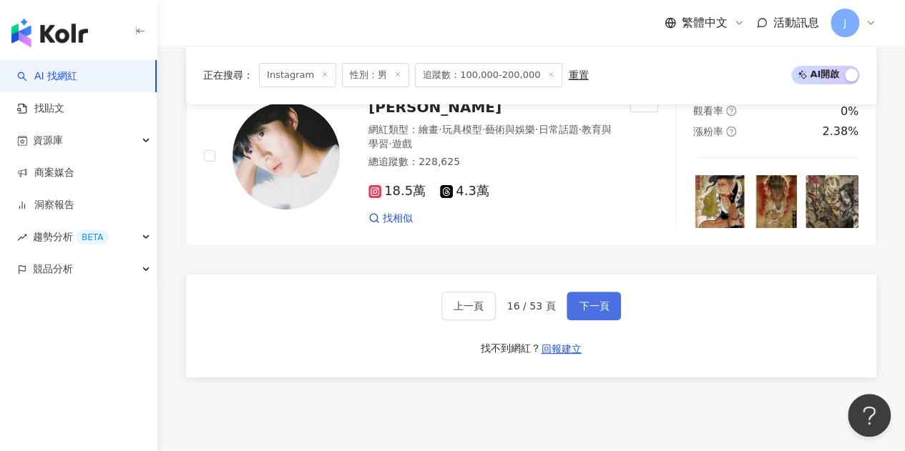
click at [594, 292] on button "下一頁" at bounding box center [593, 306] width 54 height 29
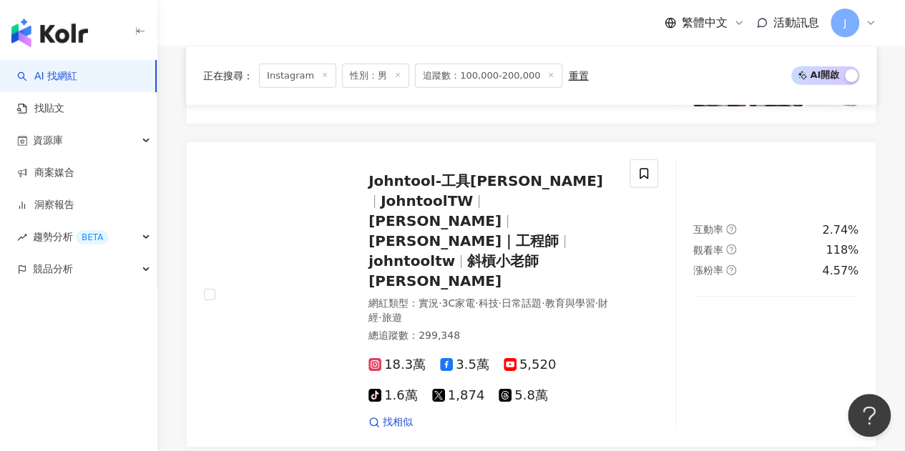
scroll to position [2145, 0]
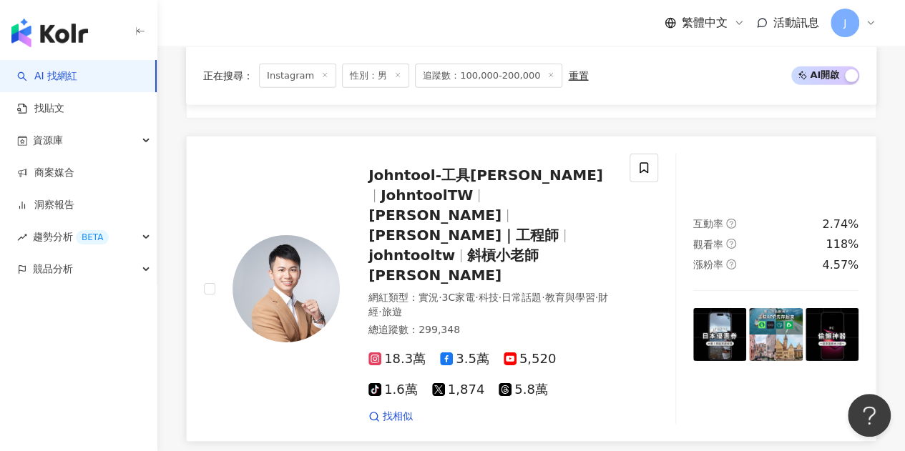
click at [455, 247] on span "johntooltw" at bounding box center [411, 255] width 87 height 17
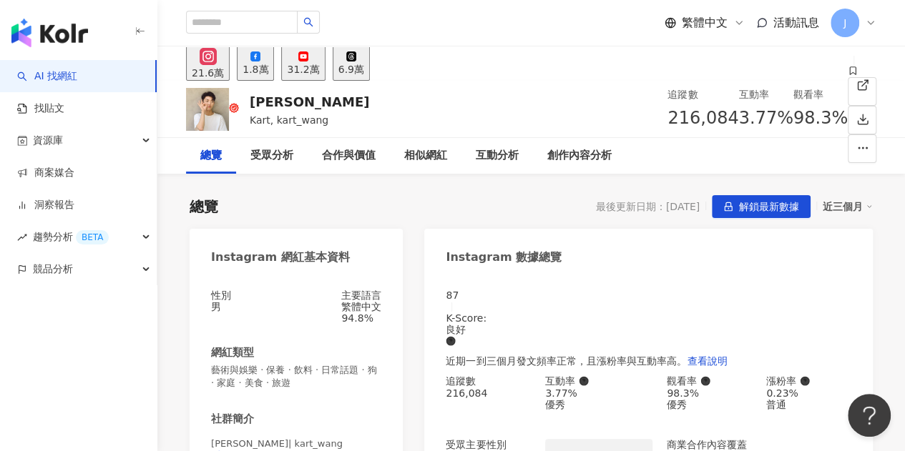
scroll to position [87, 0]
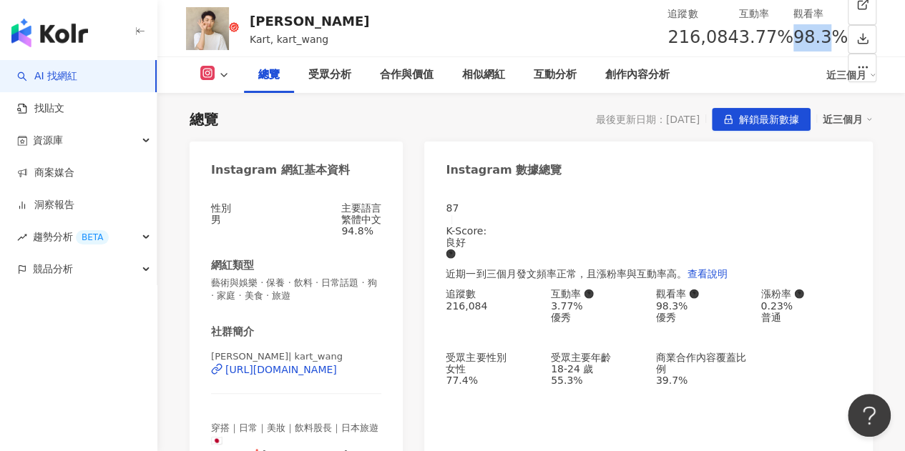
click at [793, 39] on span "98.3%" at bounding box center [820, 37] width 54 height 27
click at [793, 34] on div "觀看率 98.3%" at bounding box center [820, 29] width 54 height 46
drag, startPoint x: 709, startPoint y: 36, endPoint x: 662, endPoint y: 35, distance: 46.5
click at [793, 35] on div "98.3%" at bounding box center [820, 37] width 54 height 27
copy span "98.3%"
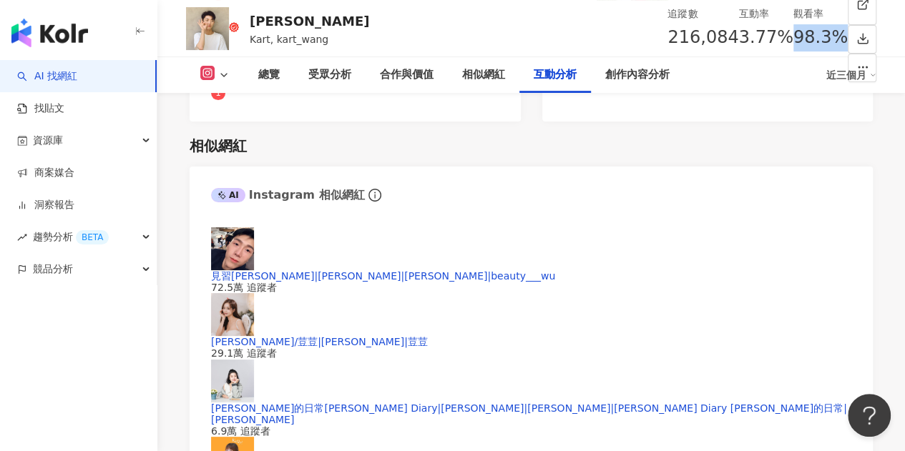
scroll to position [3091, 0]
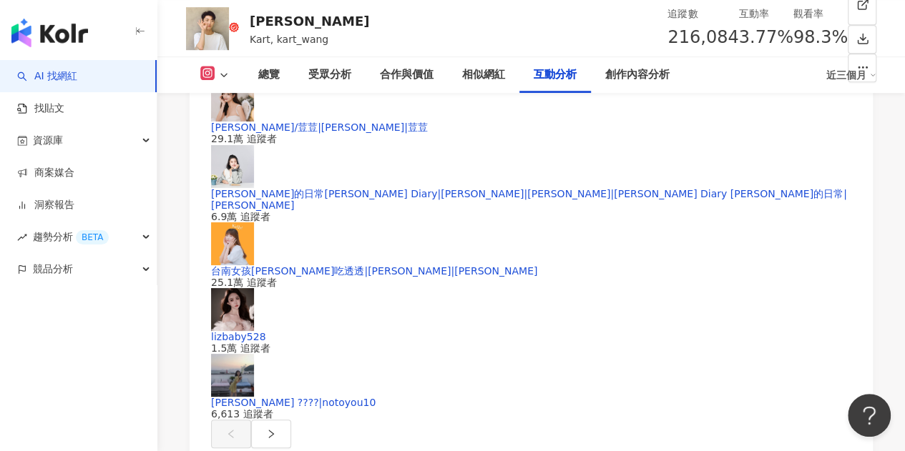
drag, startPoint x: 211, startPoint y: 192, endPoint x: 252, endPoint y: 191, distance: 41.5
copy div "2.71%"
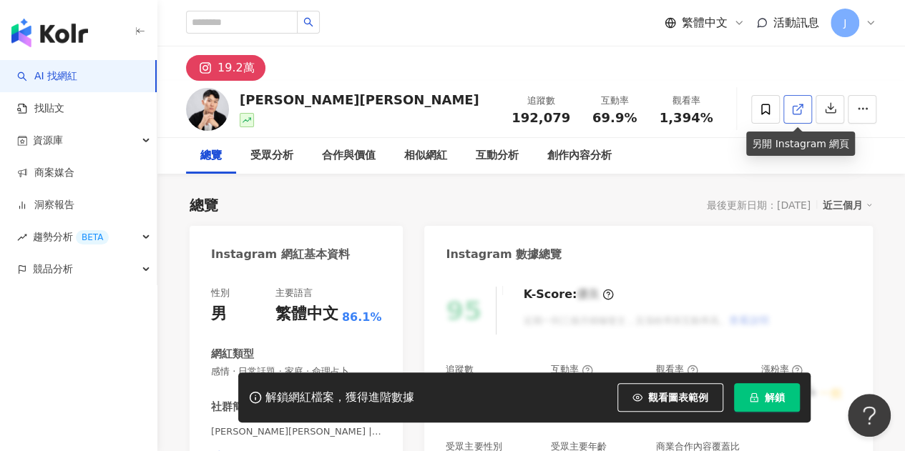
click at [801, 95] on link at bounding box center [797, 109] width 29 height 29
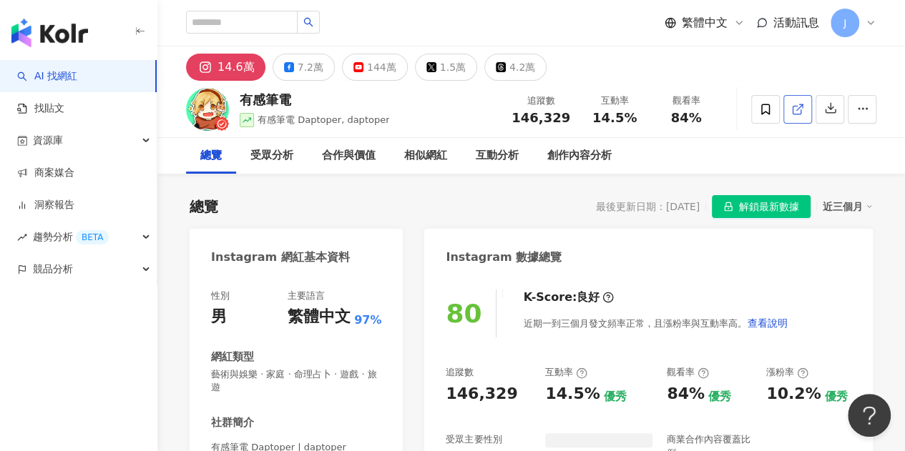
click at [793, 106] on icon at bounding box center [796, 110] width 8 height 8
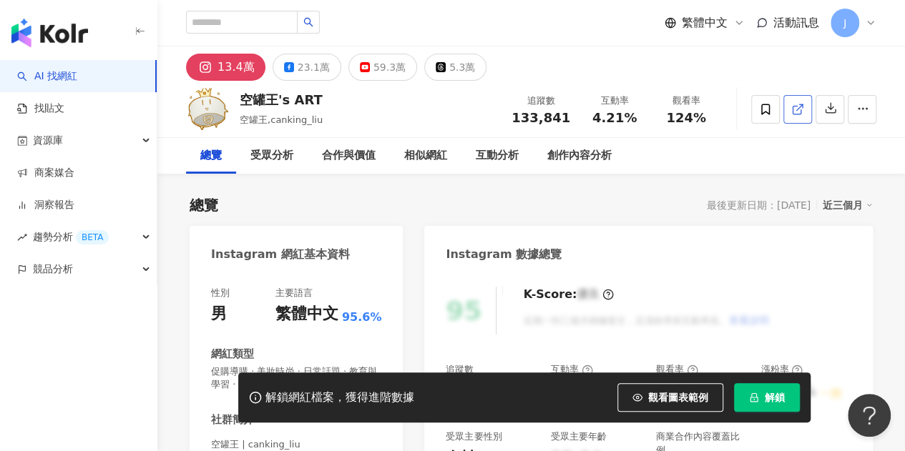
click at [794, 105] on icon at bounding box center [797, 109] width 13 height 13
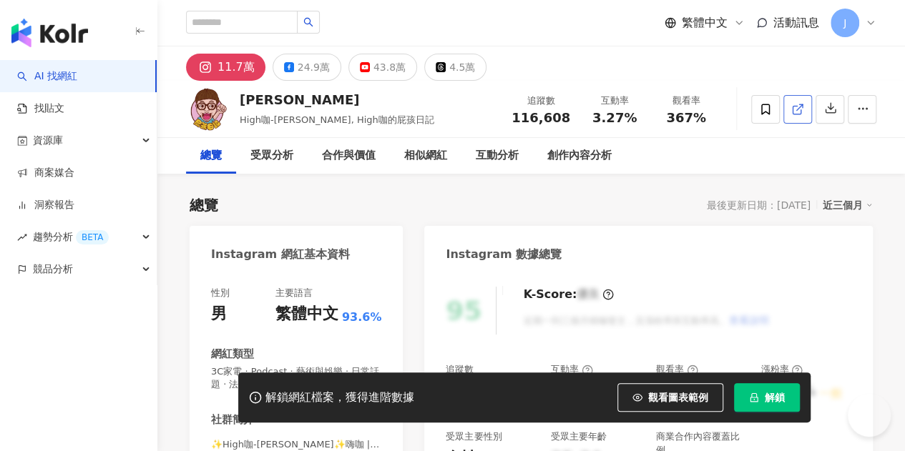
click at [794, 115] on span at bounding box center [797, 109] width 13 height 15
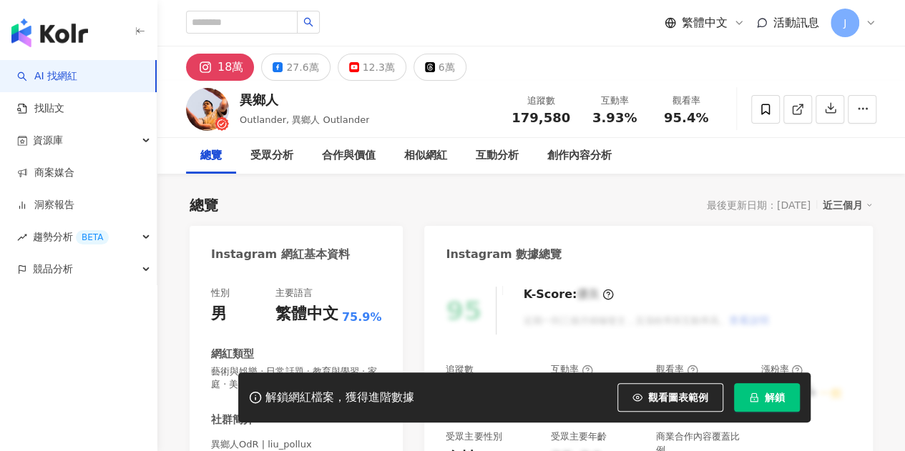
click at [805, 104] on link at bounding box center [797, 109] width 29 height 29
